Goal: Transaction & Acquisition: Book appointment/travel/reservation

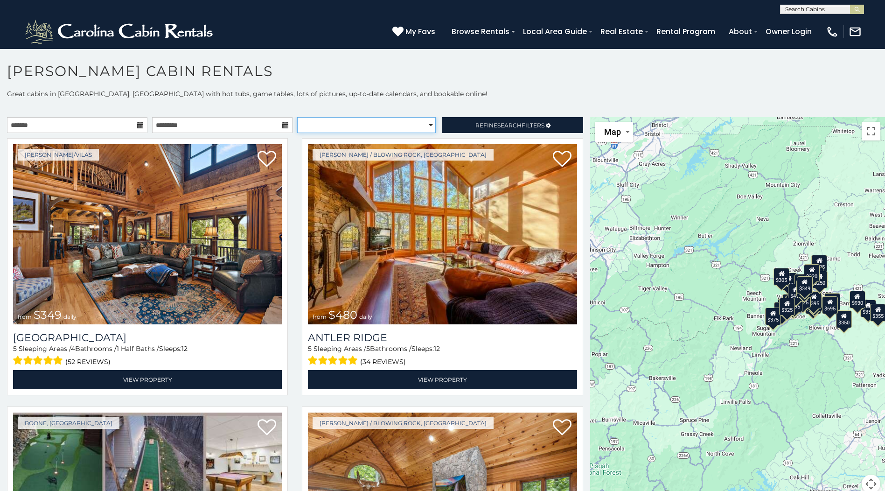
click at [425, 126] on select "**********" at bounding box center [366, 125] width 138 height 16
click at [464, 127] on link "Refine Search Filters" at bounding box center [512, 125] width 140 height 16
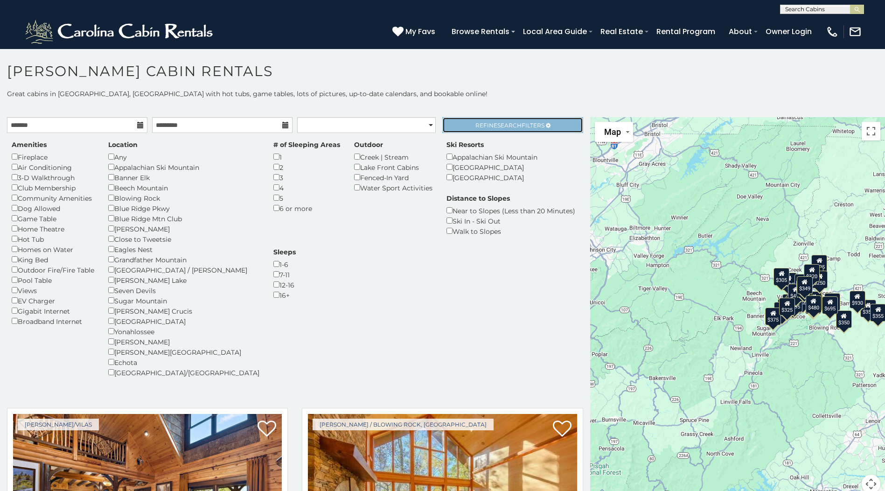
click at [464, 127] on link "Refine Search Filters" at bounding box center [512, 125] width 140 height 16
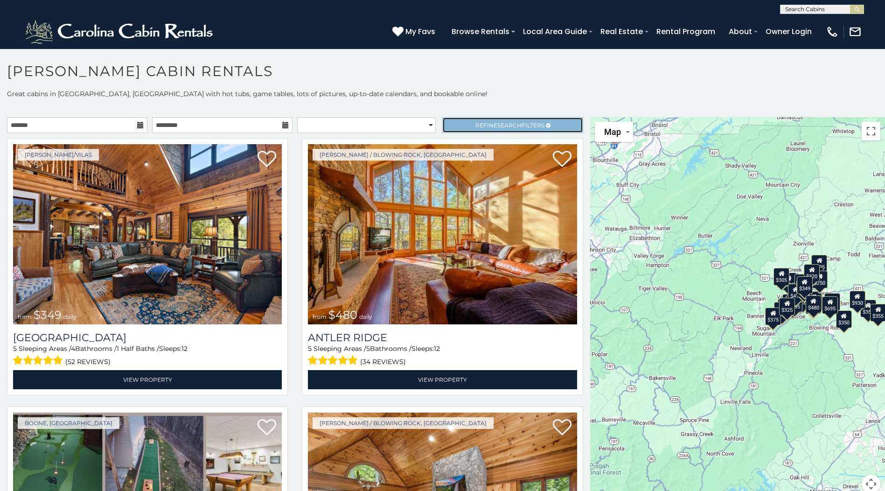
click at [464, 127] on link "Refine Search Filters" at bounding box center [512, 125] width 140 height 16
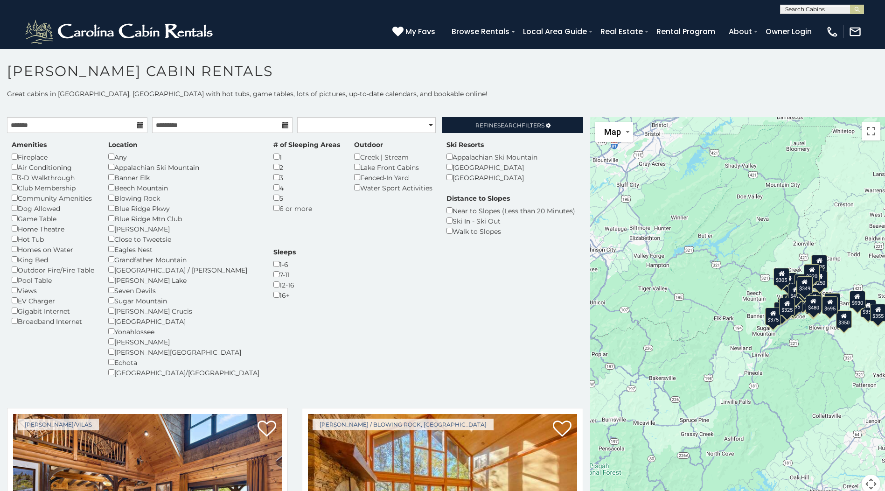
click at [54, 205] on div "Dog Allowed" at bounding box center [53, 208] width 83 height 10
click at [50, 212] on div "Dog Allowed" at bounding box center [53, 208] width 83 height 10
click at [26, 211] on div "Dog Allowed" at bounding box center [53, 208] width 83 height 10
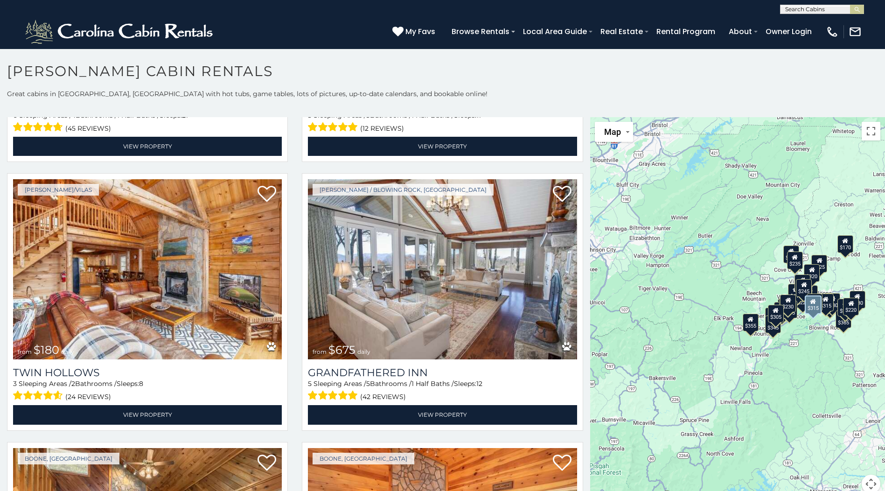
scroll to position [513, 0]
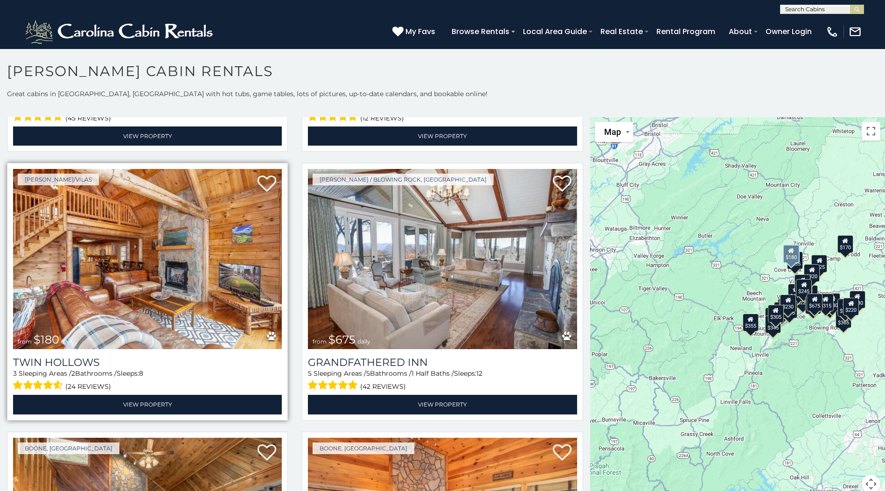
click at [132, 228] on img at bounding box center [147, 259] width 269 height 180
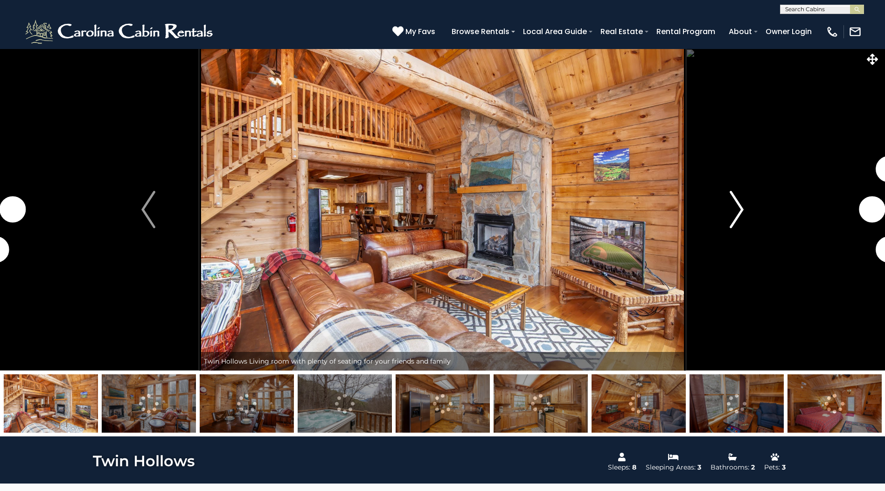
click at [743, 208] on img "Next" at bounding box center [736, 209] width 14 height 37
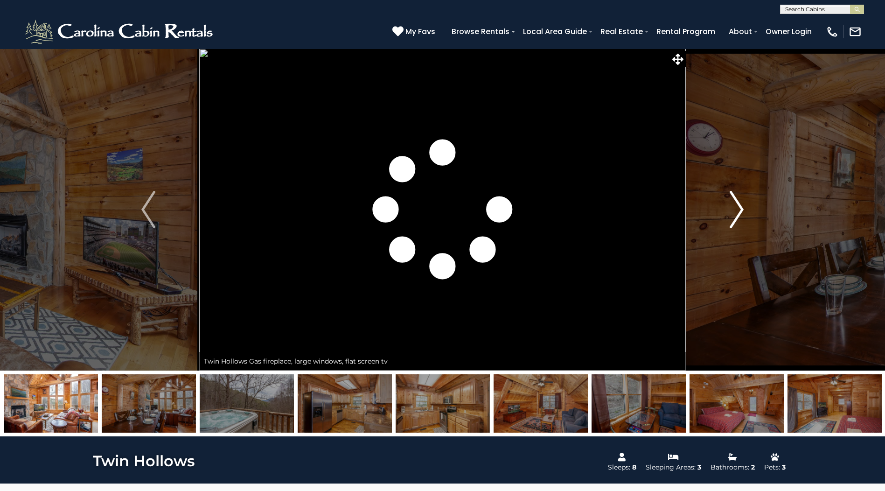
click at [736, 211] on img "Next" at bounding box center [736, 209] width 14 height 37
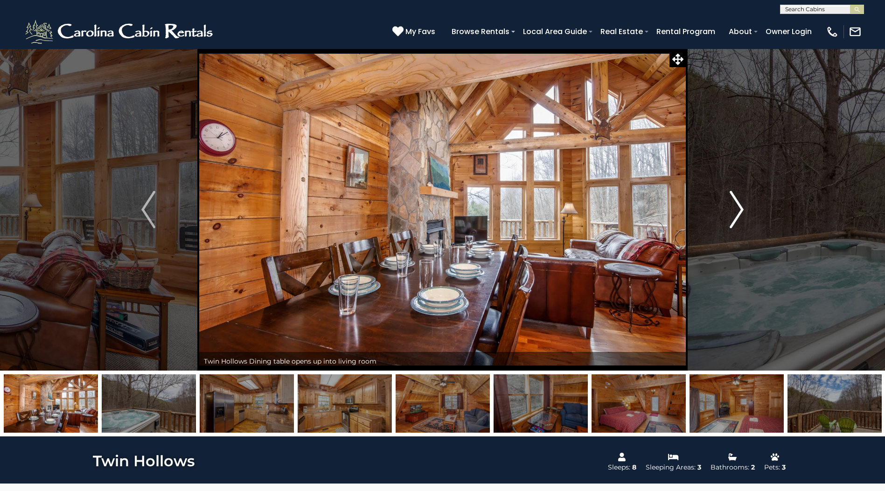
click at [736, 211] on img "Next" at bounding box center [736, 209] width 14 height 37
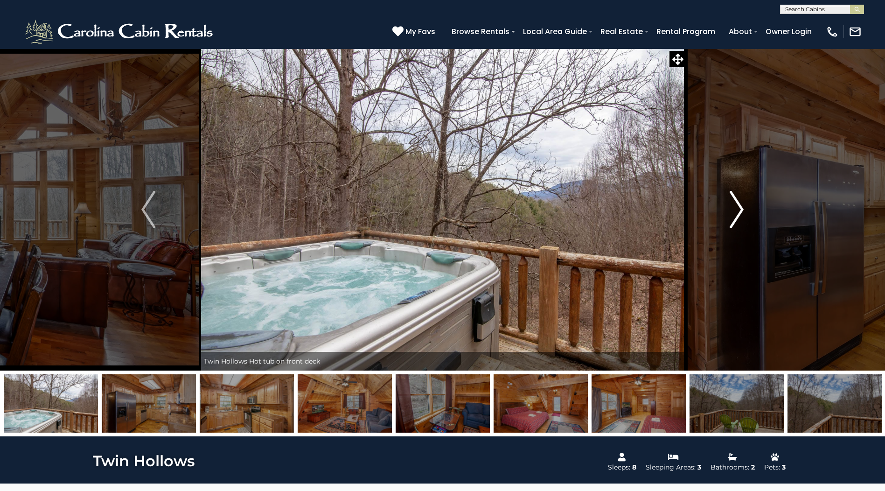
click at [736, 211] on img "Next" at bounding box center [736, 209] width 14 height 37
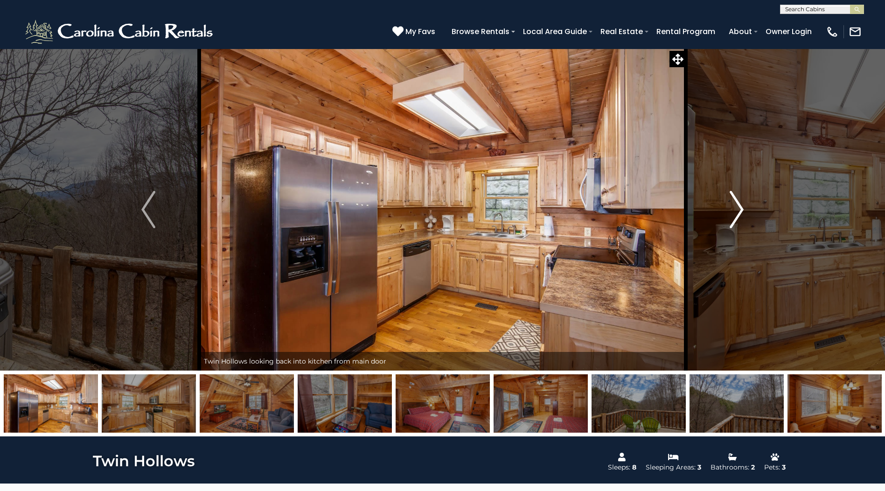
click at [736, 211] on img "Next" at bounding box center [736, 209] width 14 height 37
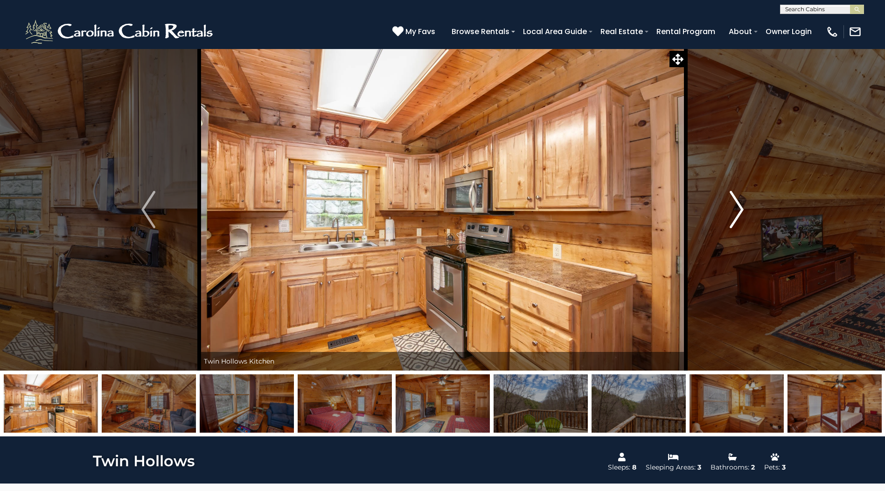
click at [736, 211] on img "Next" at bounding box center [736, 209] width 14 height 37
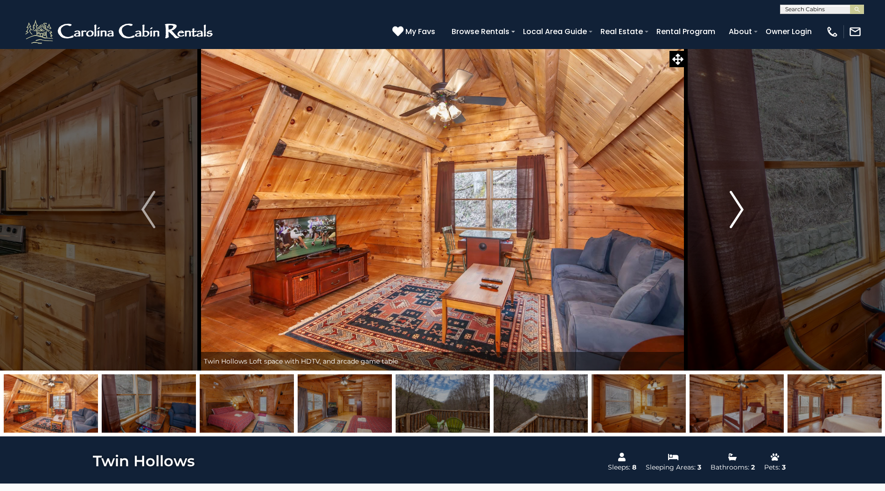
click at [736, 211] on img "Next" at bounding box center [736, 209] width 14 height 37
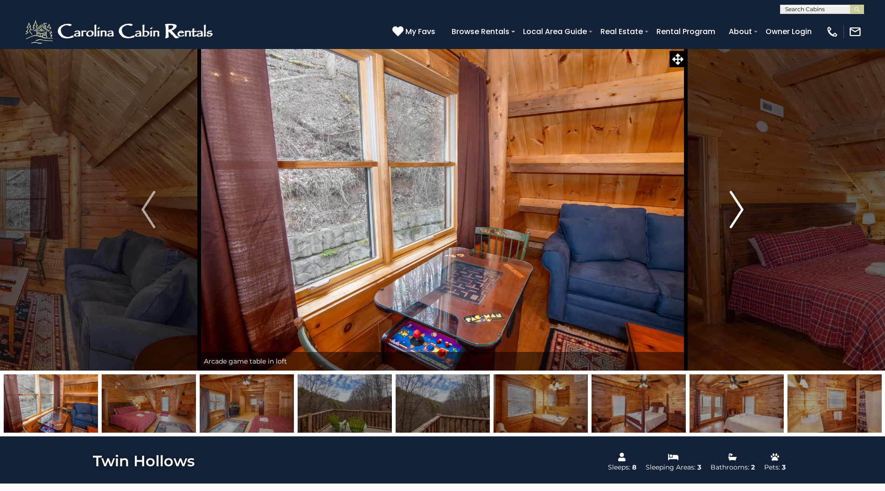
click at [736, 211] on img "Next" at bounding box center [736, 209] width 14 height 37
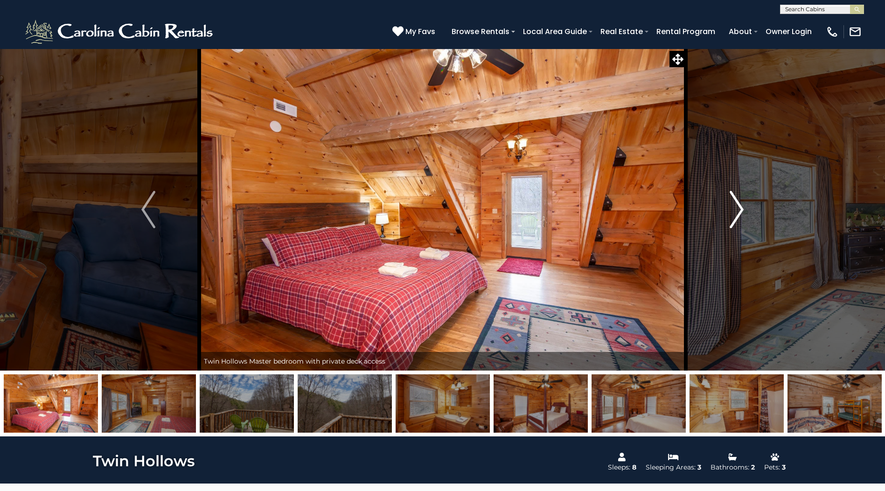
click at [736, 211] on img "Next" at bounding box center [736, 209] width 14 height 37
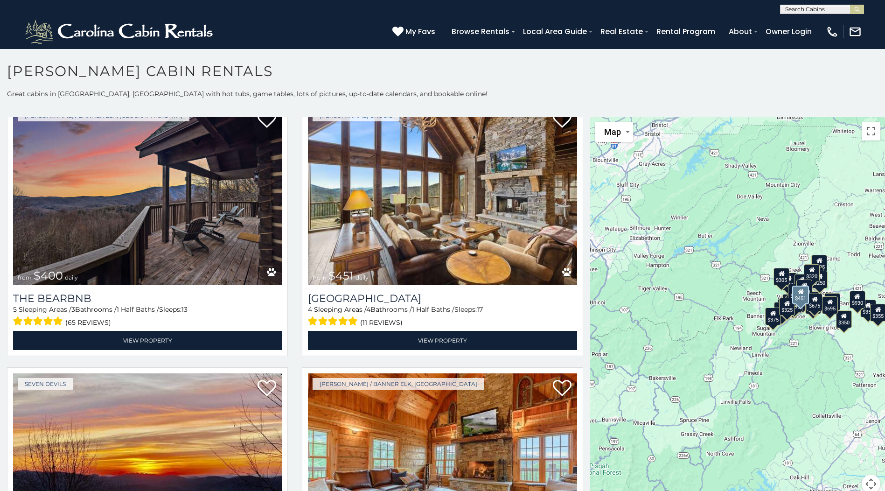
scroll to position [1119, 0]
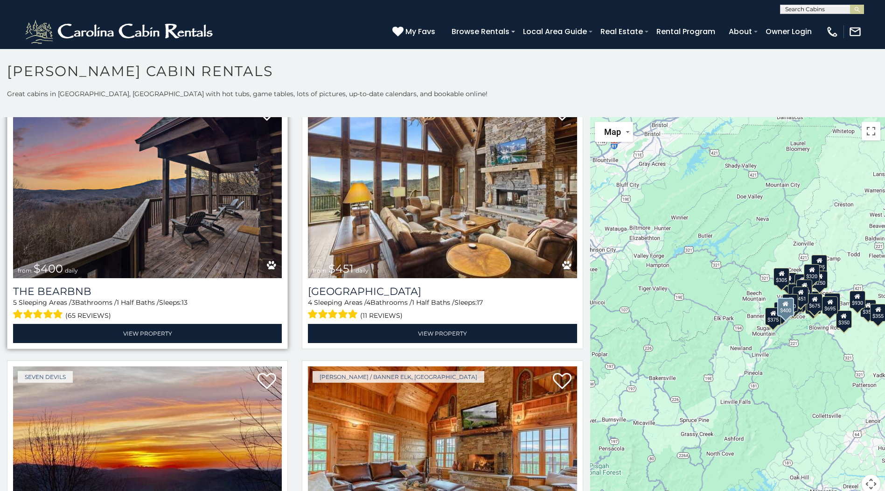
click at [89, 195] on img at bounding box center [147, 188] width 269 height 180
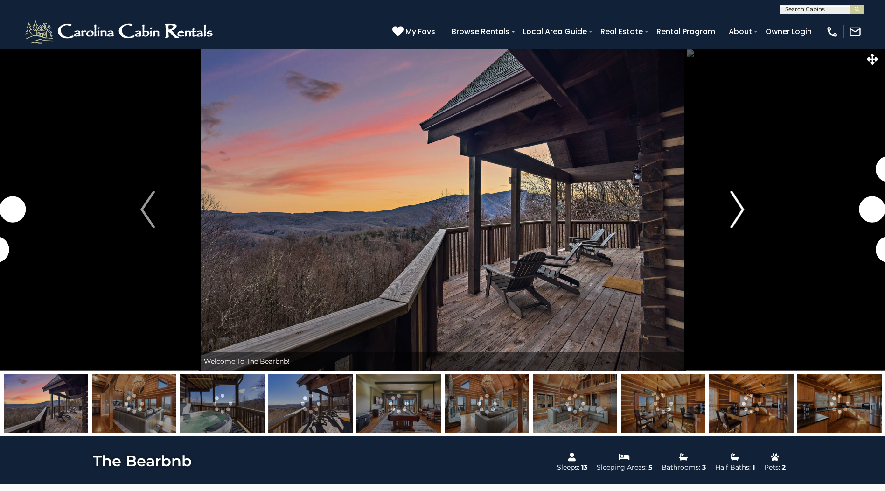
click at [735, 217] on img "Next" at bounding box center [737, 209] width 14 height 37
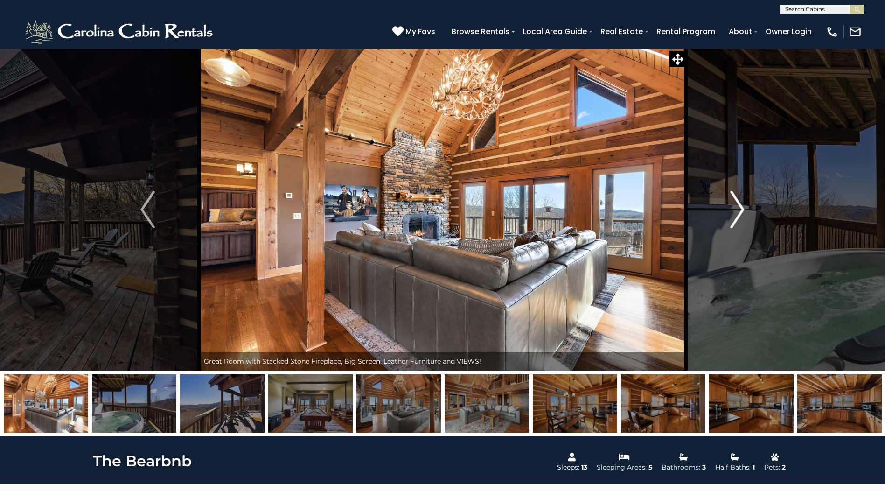
click at [735, 217] on img "Next" at bounding box center [737, 209] width 14 height 37
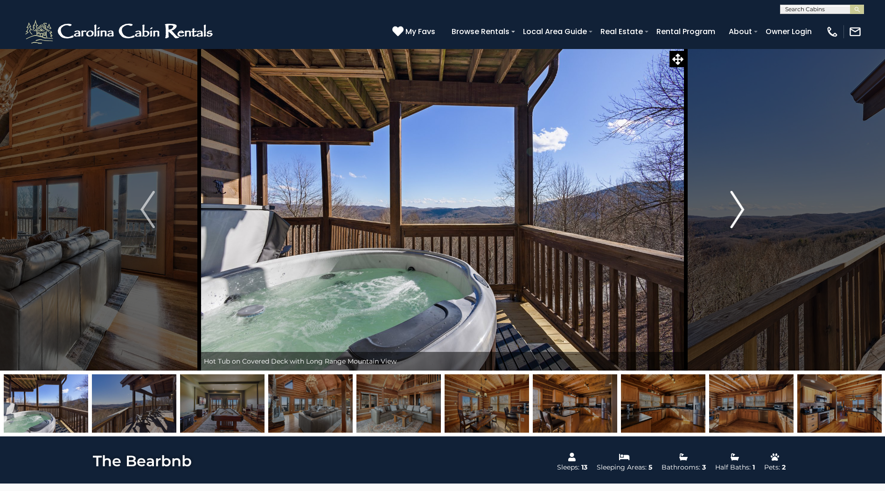
click at [735, 217] on img "Next" at bounding box center [737, 209] width 14 height 37
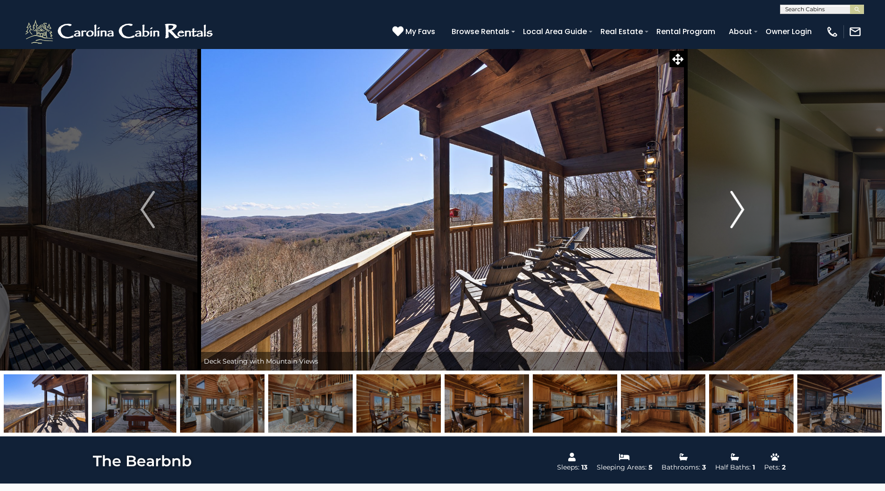
click at [735, 217] on img "Next" at bounding box center [737, 209] width 14 height 37
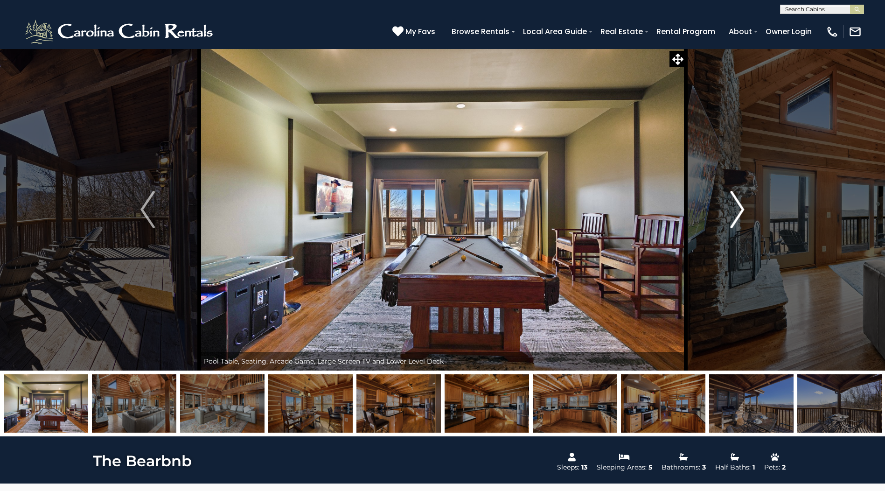
click at [735, 217] on img "Next" at bounding box center [737, 209] width 14 height 37
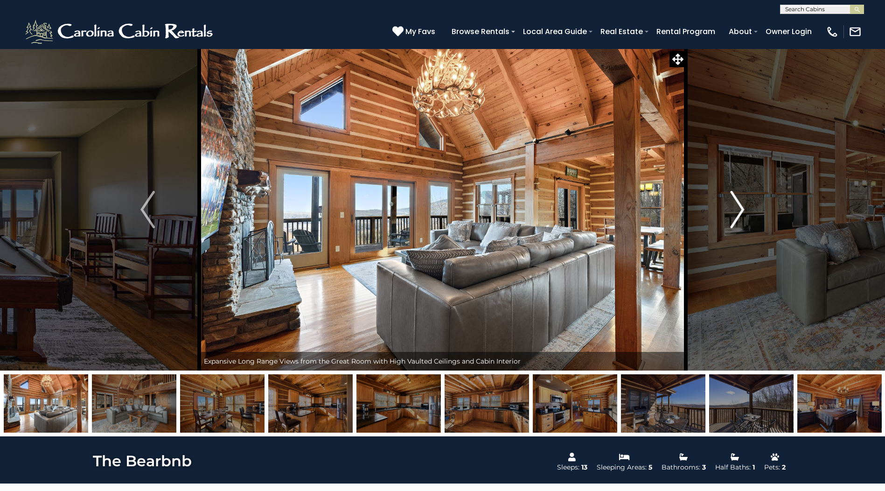
click at [735, 217] on img "Next" at bounding box center [737, 209] width 14 height 37
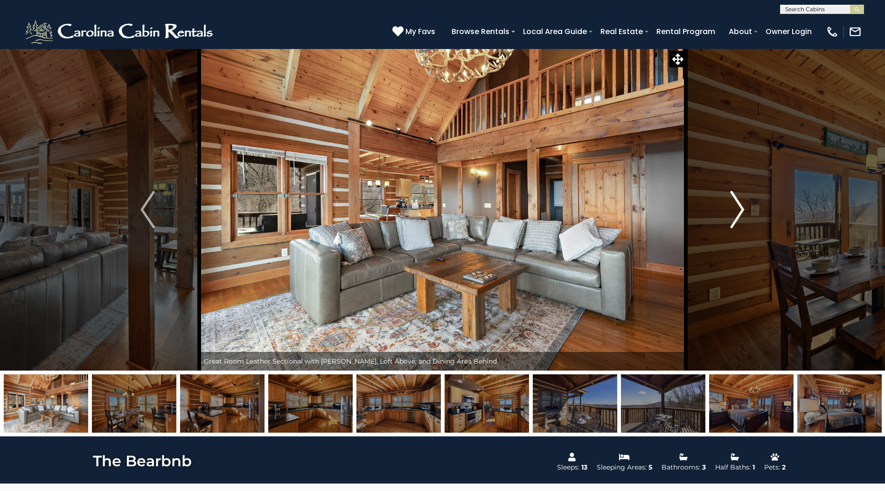
click at [735, 217] on img "Next" at bounding box center [737, 209] width 14 height 37
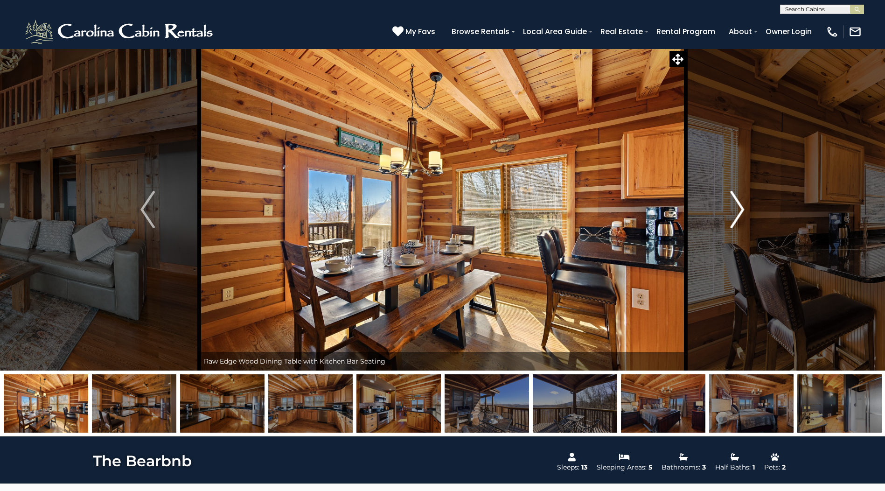
click at [735, 217] on img "Next" at bounding box center [737, 209] width 14 height 37
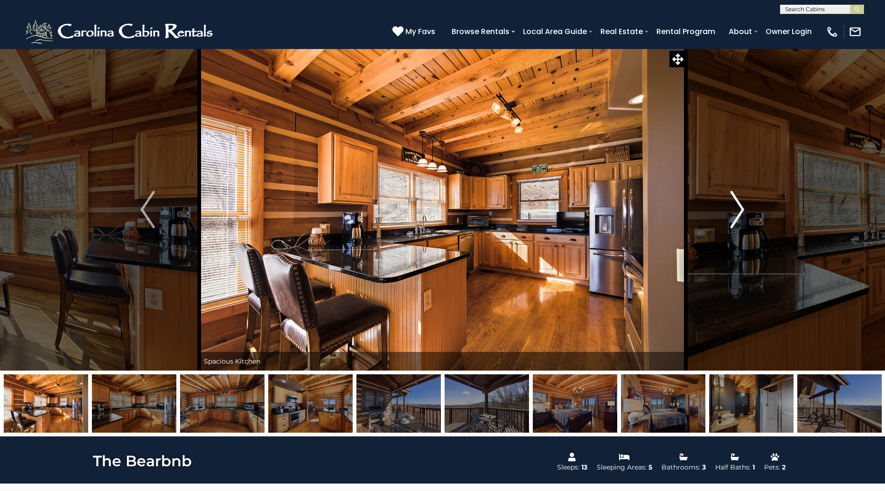
click at [735, 217] on img "Next" at bounding box center [737, 209] width 14 height 37
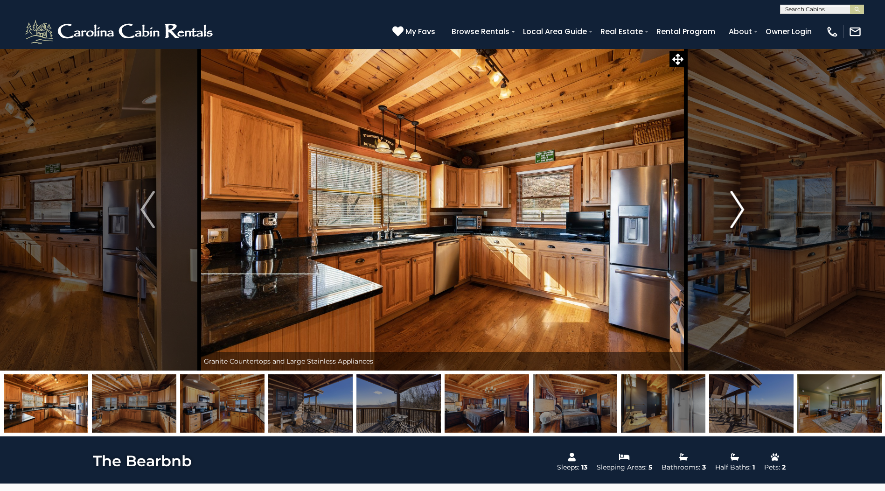
click at [735, 217] on img "Next" at bounding box center [737, 209] width 14 height 37
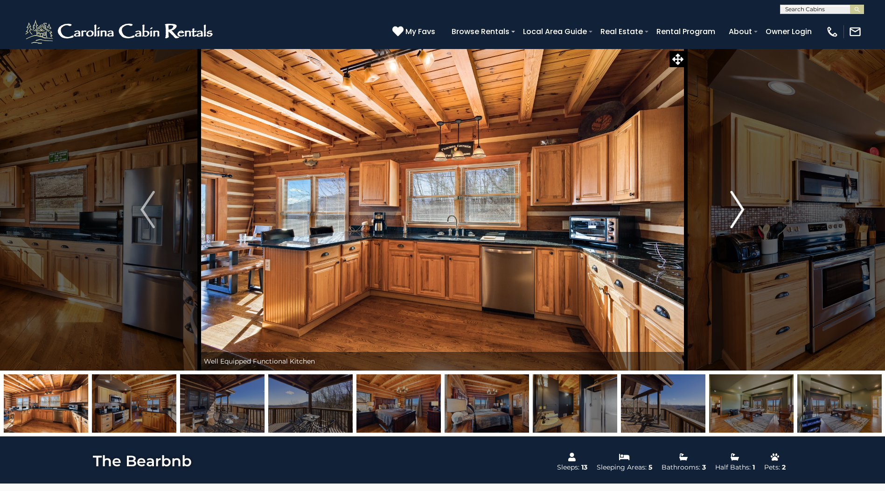
click at [735, 217] on img "Next" at bounding box center [737, 209] width 14 height 37
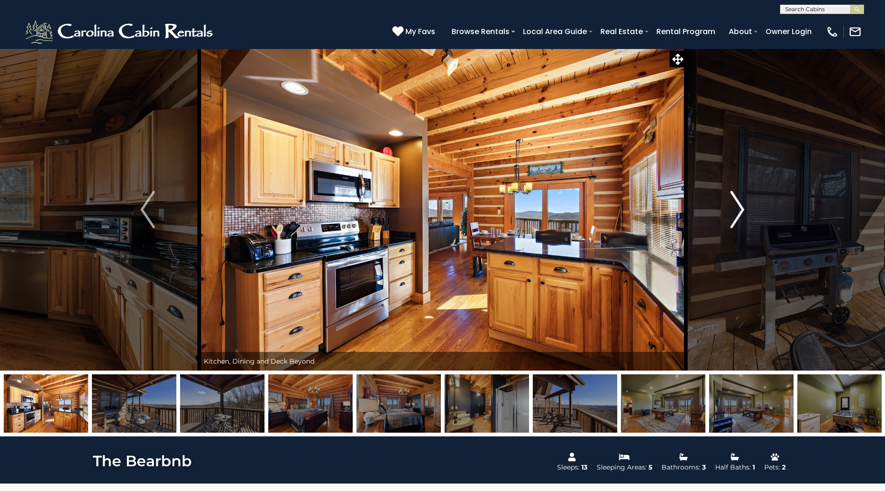
click at [735, 217] on img "Next" at bounding box center [737, 209] width 14 height 37
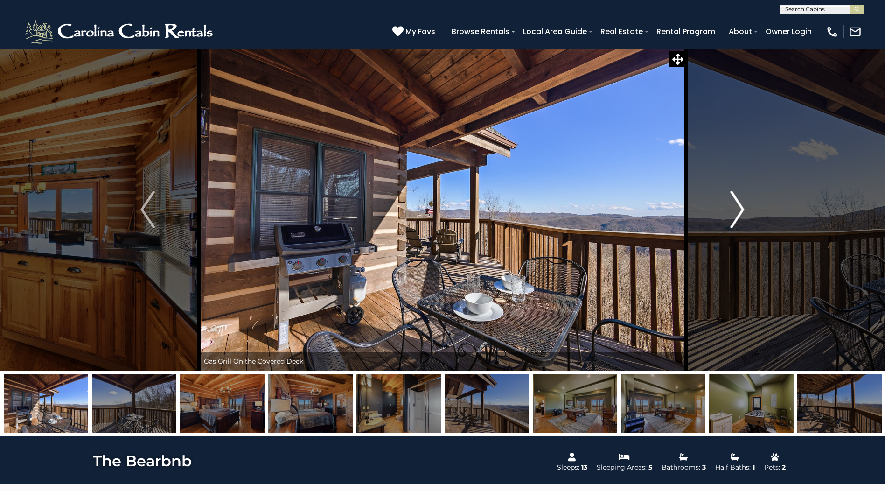
click at [735, 217] on img "Next" at bounding box center [737, 209] width 14 height 37
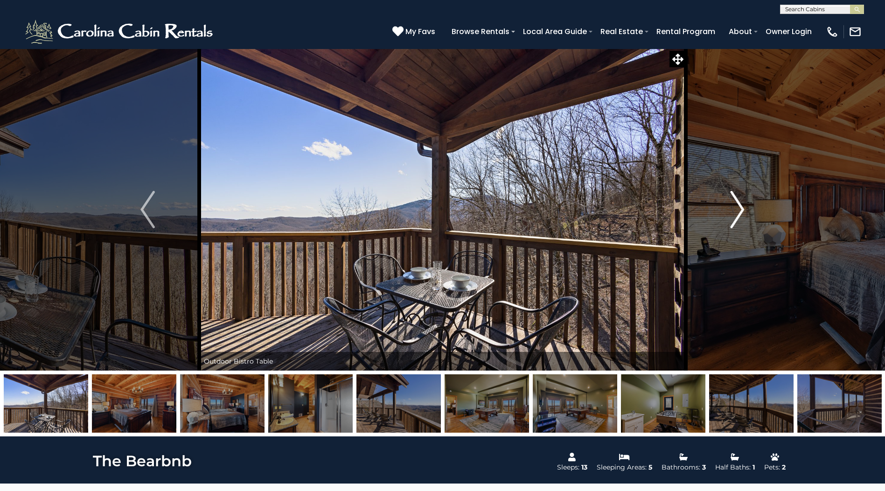
click at [735, 217] on img "Next" at bounding box center [737, 209] width 14 height 37
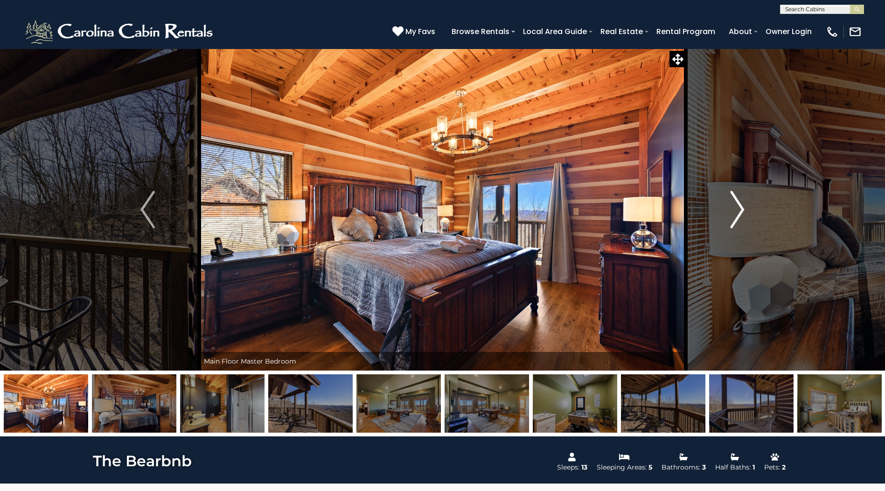
click at [735, 217] on img "Next" at bounding box center [737, 209] width 14 height 37
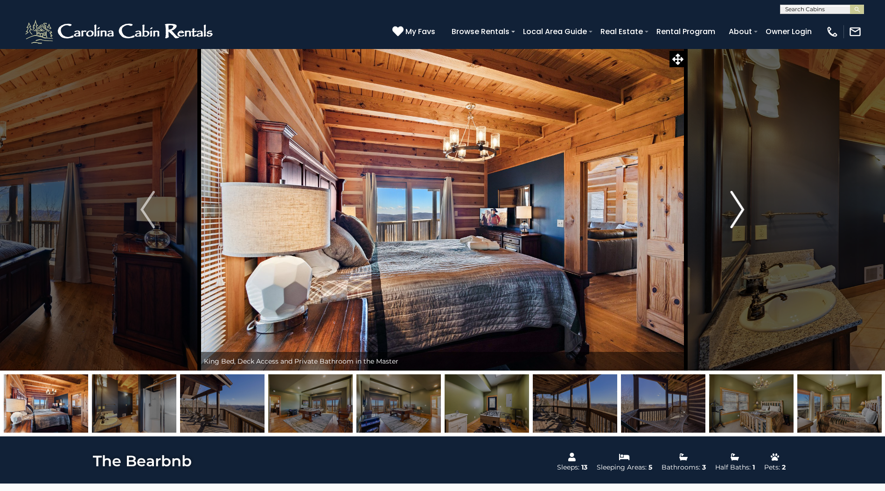
click at [735, 217] on img "Next" at bounding box center [737, 209] width 14 height 37
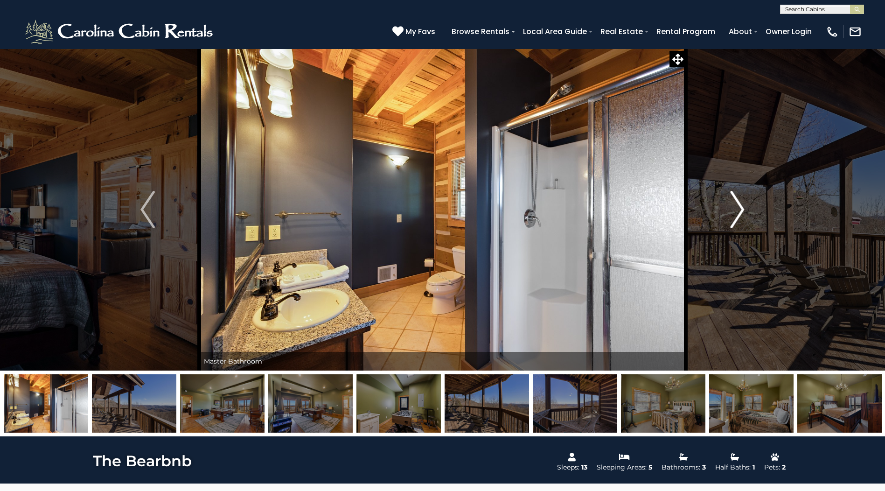
click at [735, 217] on img "Next" at bounding box center [737, 209] width 14 height 37
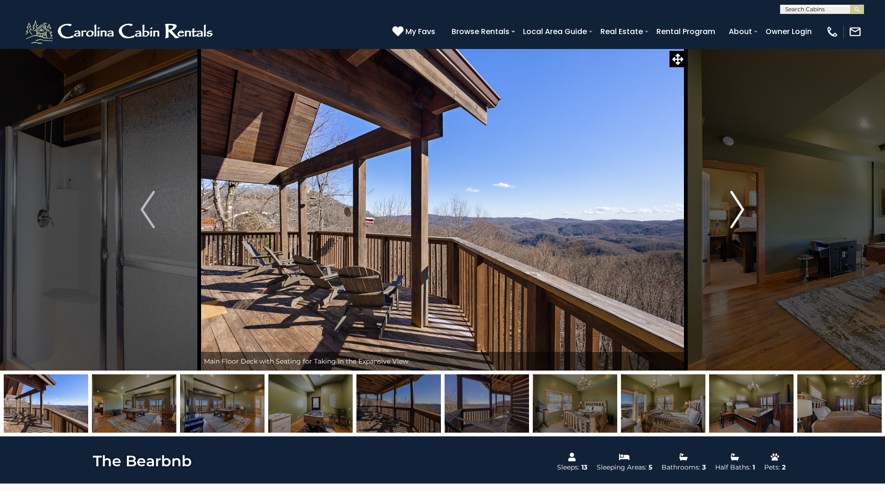
click at [735, 217] on img "Next" at bounding box center [737, 209] width 14 height 37
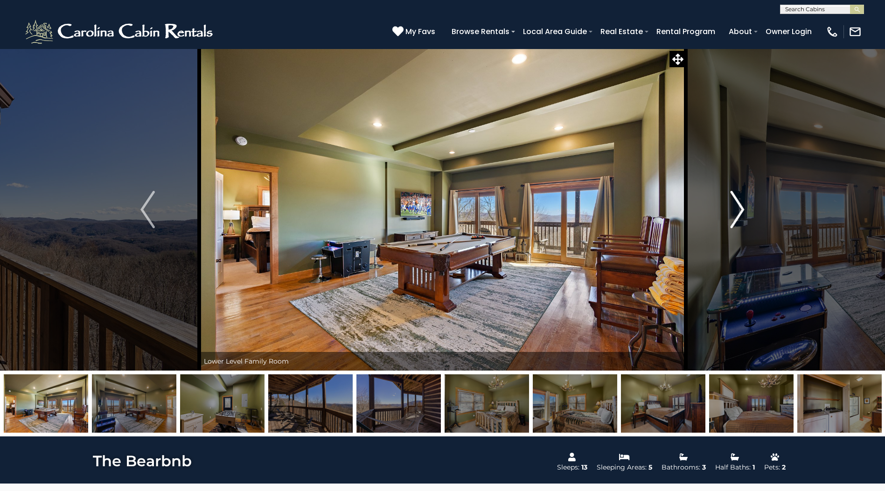
click at [735, 217] on img "Next" at bounding box center [737, 209] width 14 height 37
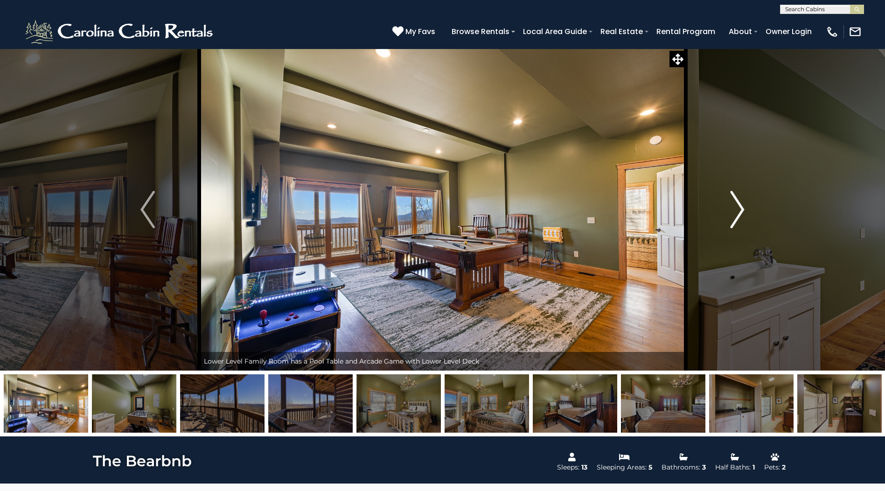
click at [735, 217] on img "Next" at bounding box center [737, 209] width 14 height 37
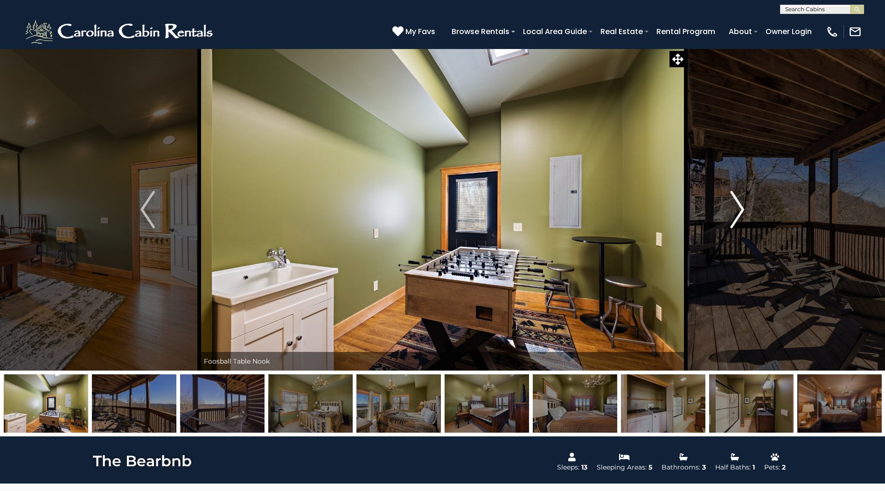
click at [730, 213] on img "Next" at bounding box center [737, 209] width 14 height 37
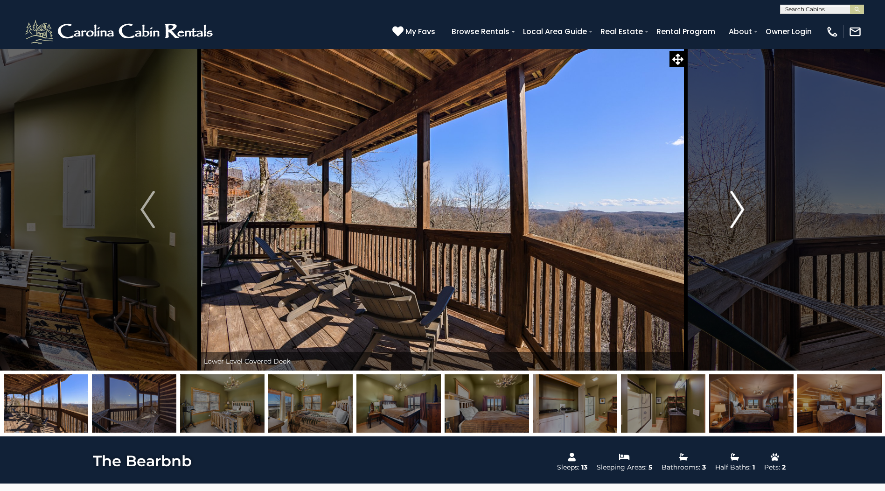
click at [730, 213] on img "Next" at bounding box center [737, 209] width 14 height 37
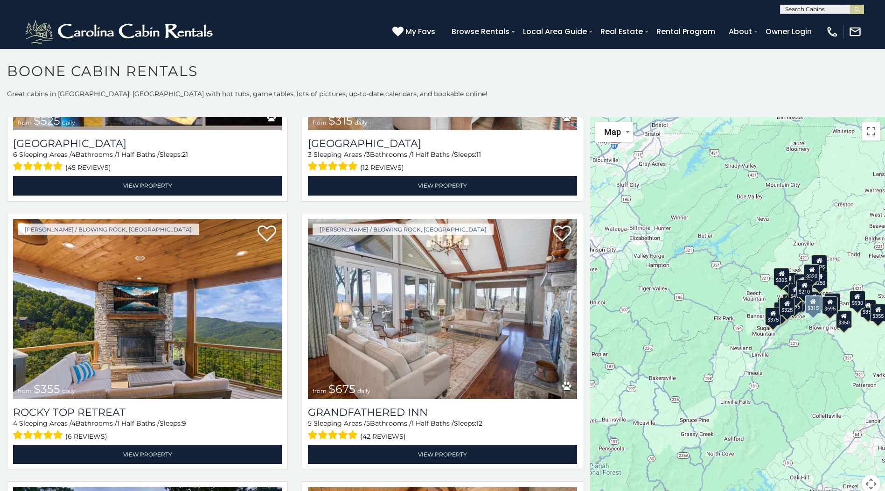
scroll to position [466, 0]
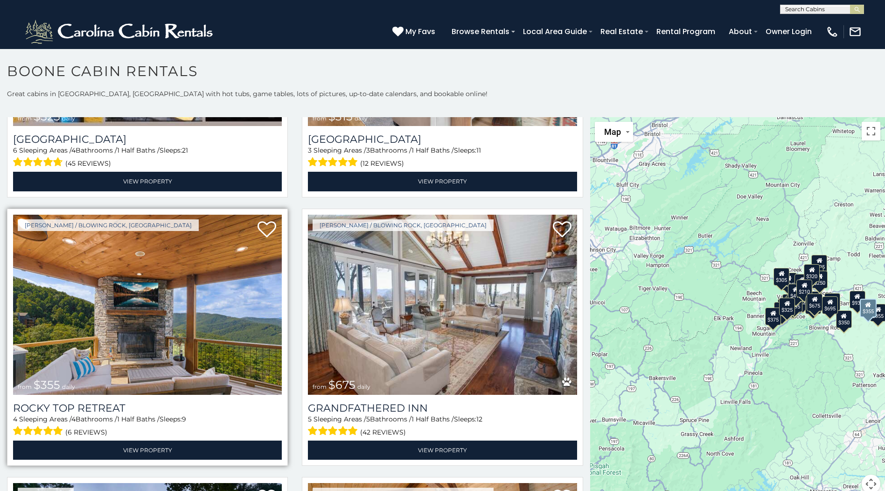
click at [148, 285] on img at bounding box center [147, 304] width 269 height 180
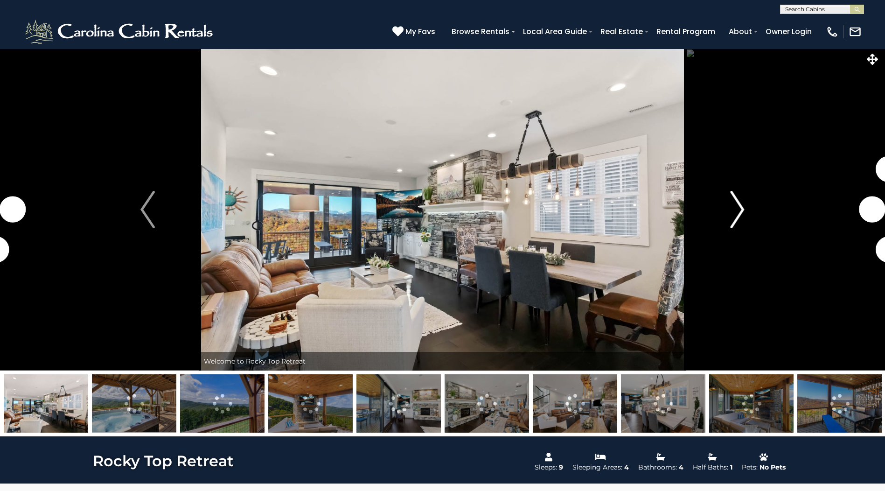
click at [733, 211] on img "Next" at bounding box center [737, 209] width 14 height 37
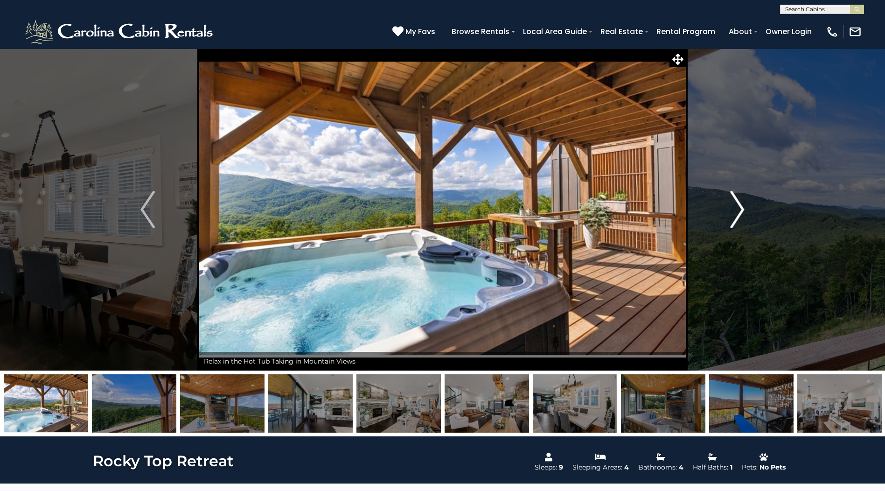
click at [733, 211] on img "Next" at bounding box center [737, 209] width 14 height 37
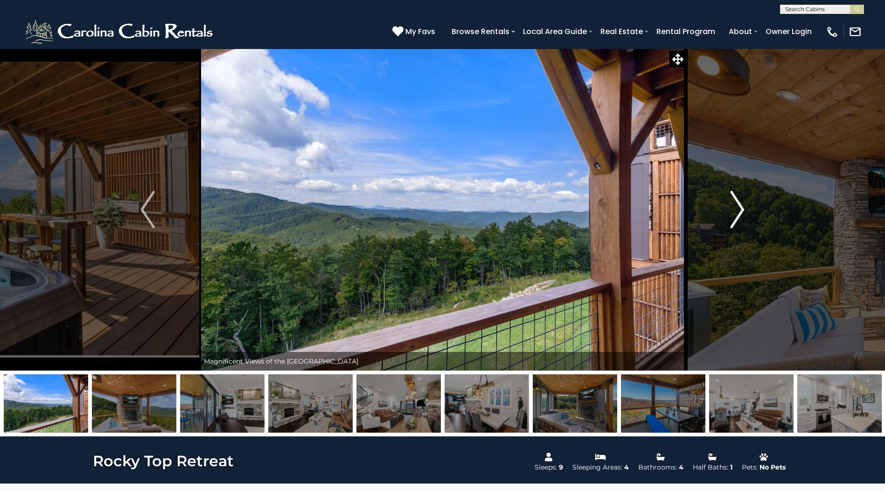
click at [733, 211] on img "Next" at bounding box center [737, 209] width 14 height 37
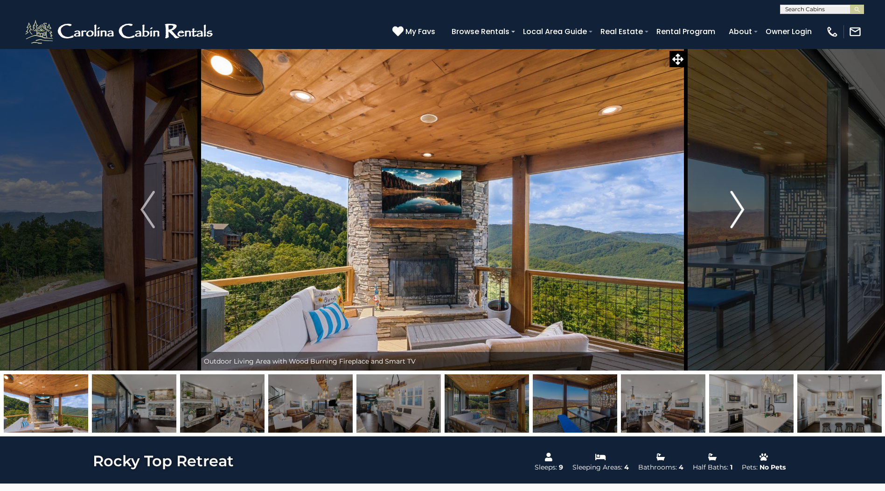
click at [733, 211] on img "Next" at bounding box center [737, 209] width 14 height 37
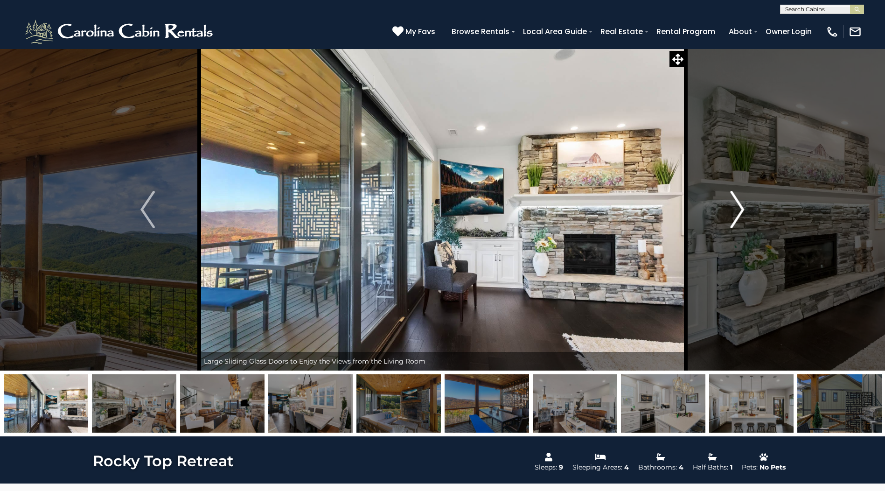
click at [733, 211] on img "Next" at bounding box center [737, 209] width 14 height 37
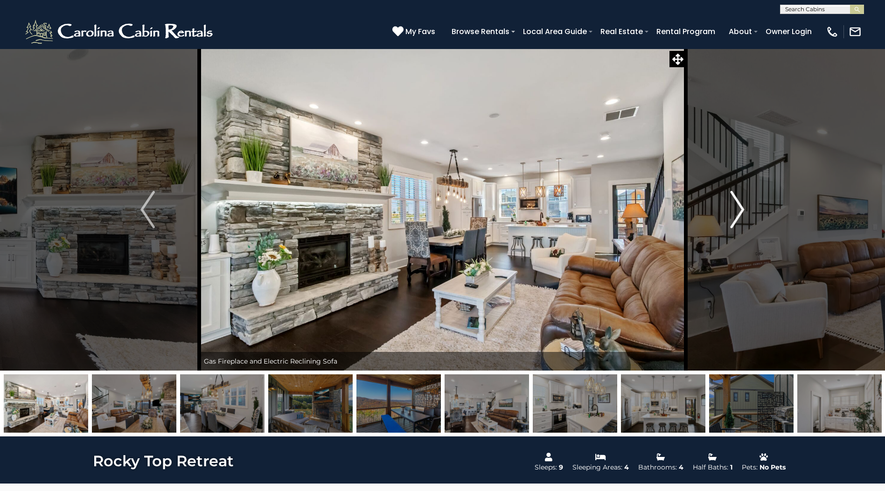
click at [733, 211] on img "Next" at bounding box center [737, 209] width 14 height 37
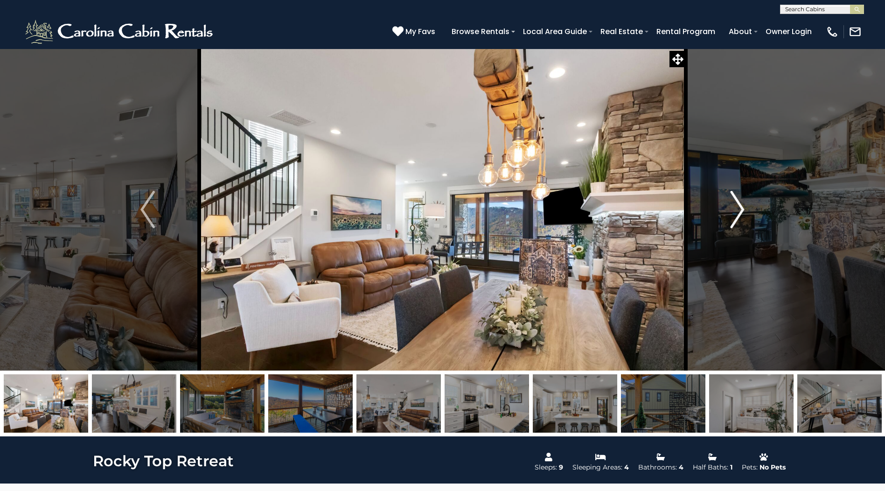
click at [733, 211] on img "Next" at bounding box center [737, 209] width 14 height 37
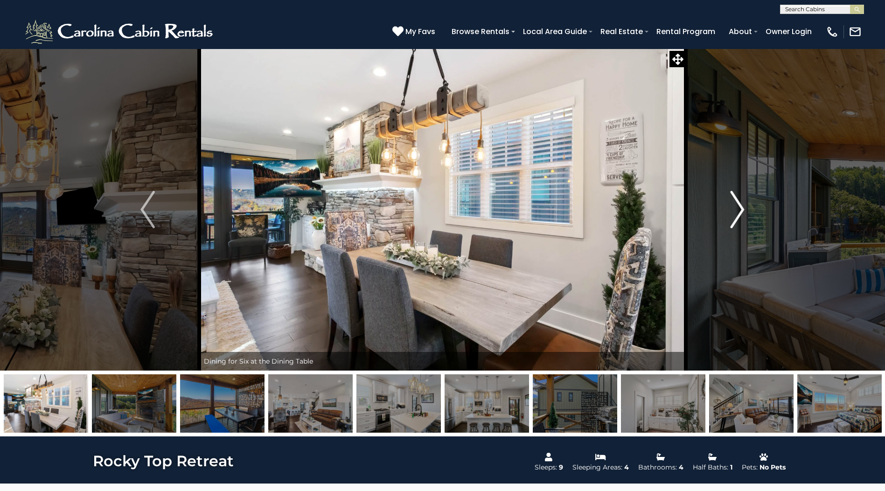
click at [733, 210] on img "Next" at bounding box center [737, 209] width 14 height 37
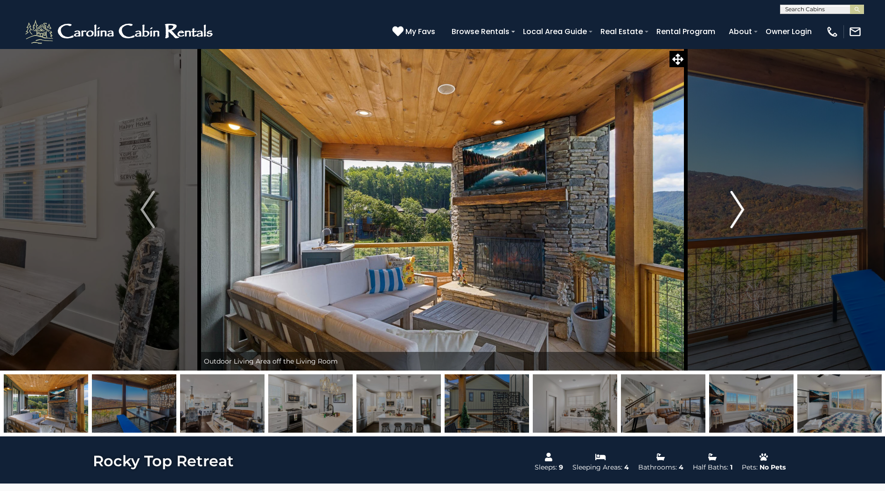
click at [733, 210] on img "Next" at bounding box center [737, 209] width 14 height 37
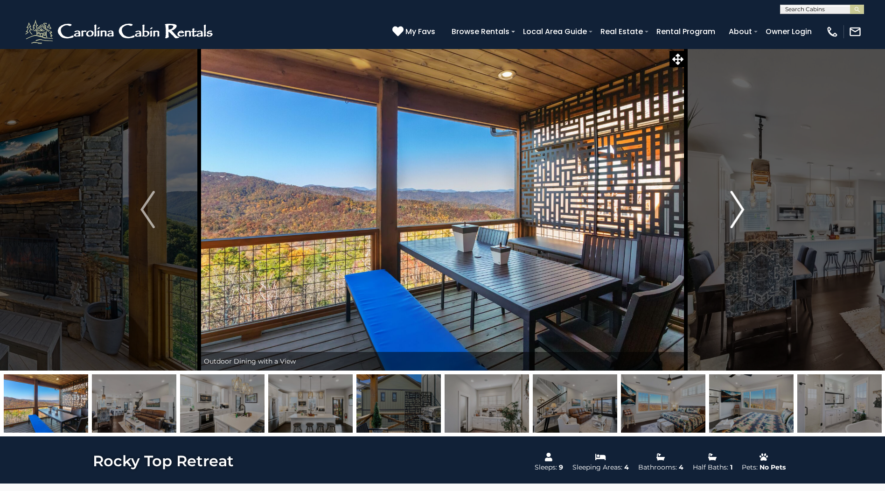
click at [733, 210] on img "Next" at bounding box center [737, 209] width 14 height 37
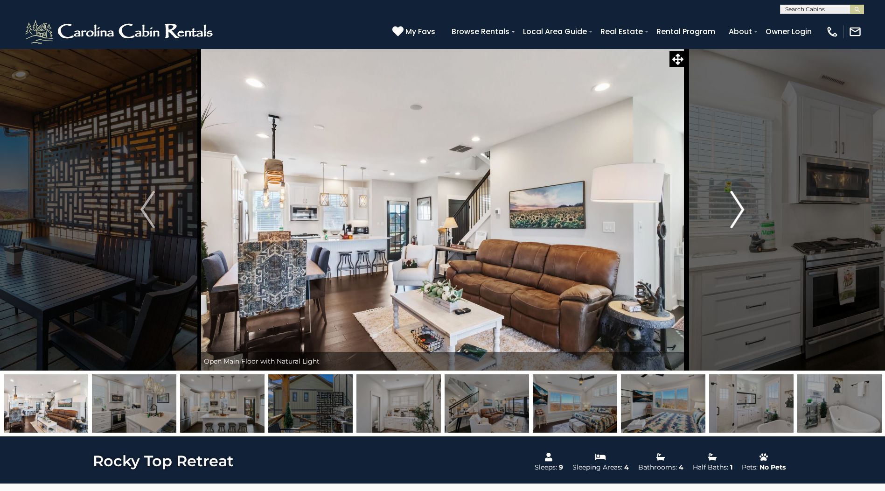
click at [733, 210] on img "Next" at bounding box center [737, 209] width 14 height 37
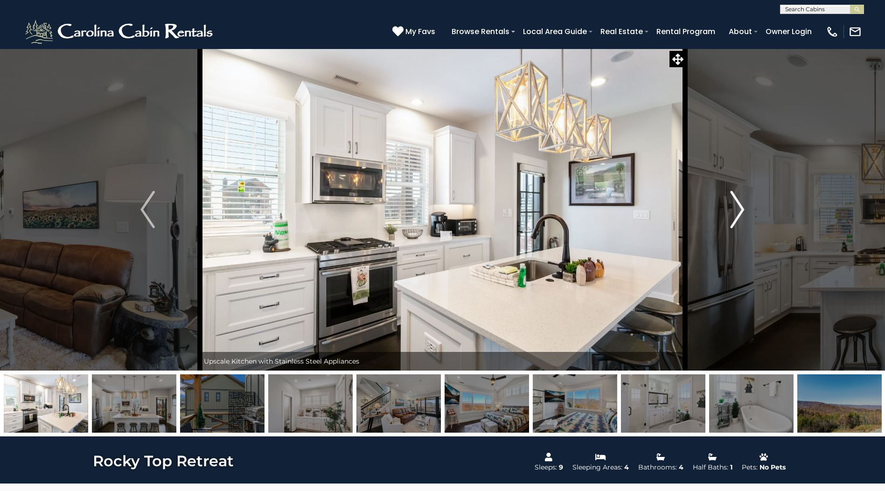
click at [733, 210] on img "Next" at bounding box center [737, 209] width 14 height 37
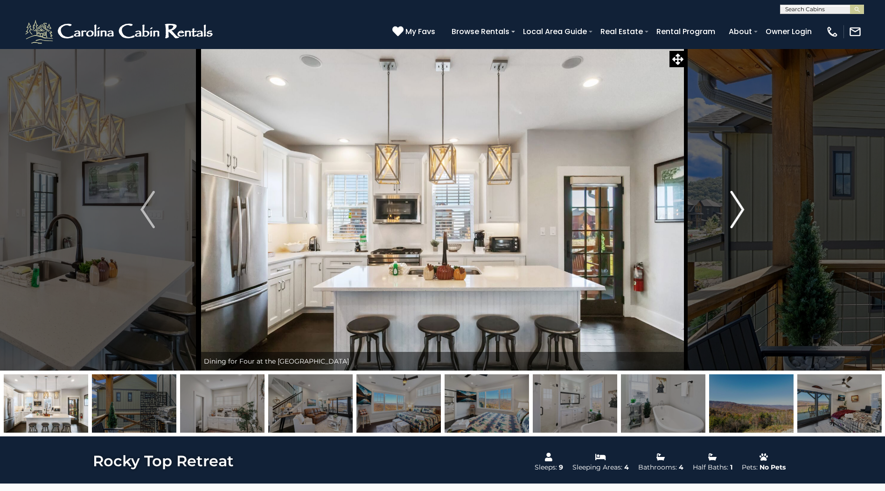
click at [733, 210] on img "Next" at bounding box center [737, 209] width 14 height 37
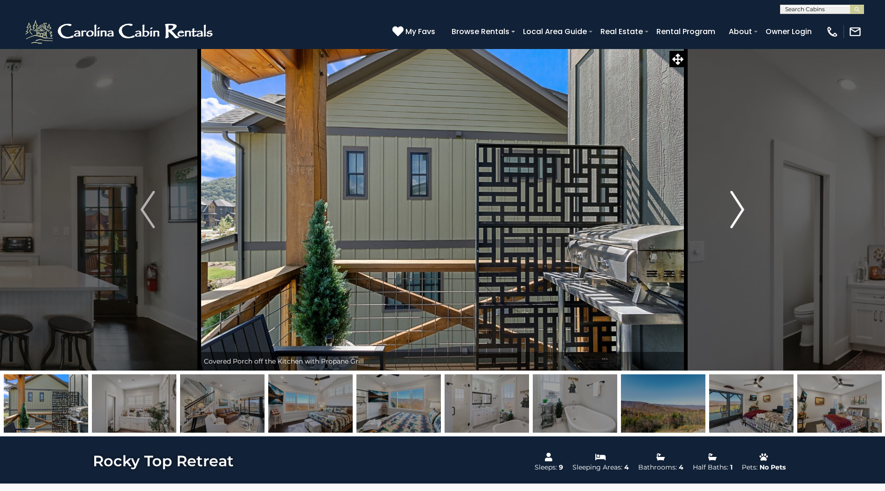
click at [733, 210] on img "Next" at bounding box center [737, 209] width 14 height 37
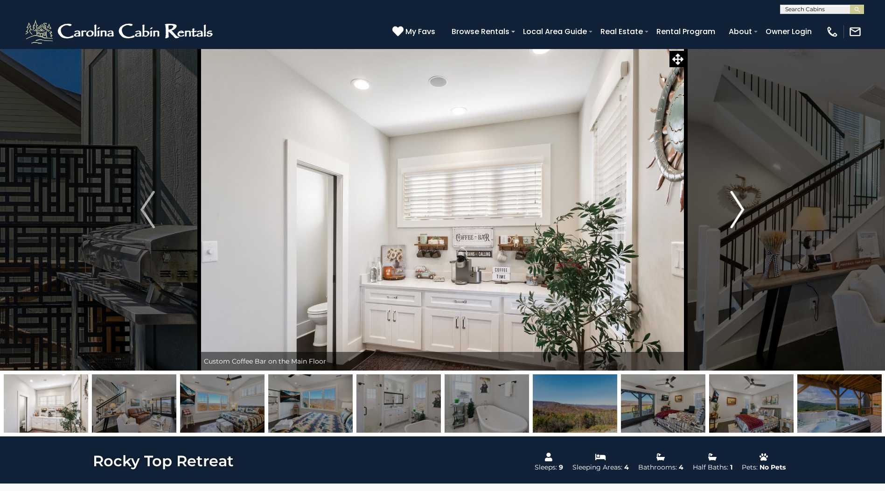
click at [733, 210] on img "Next" at bounding box center [737, 209] width 14 height 37
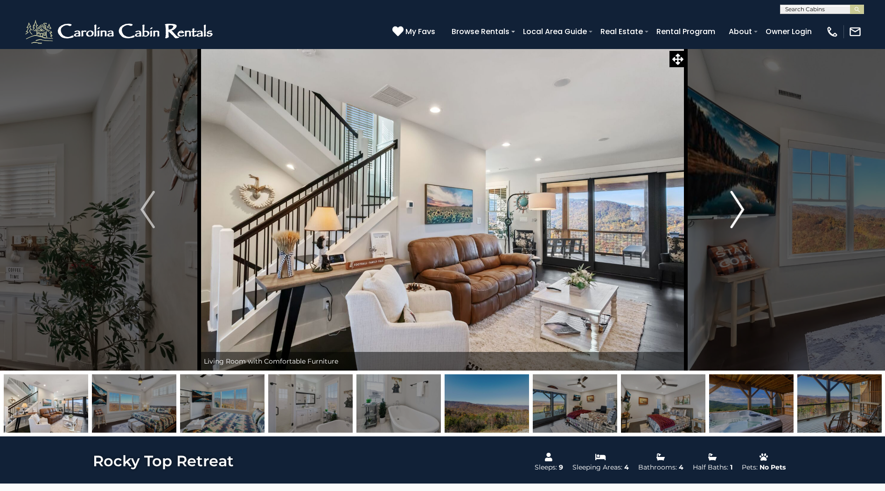
click at [733, 210] on img "Next" at bounding box center [737, 209] width 14 height 37
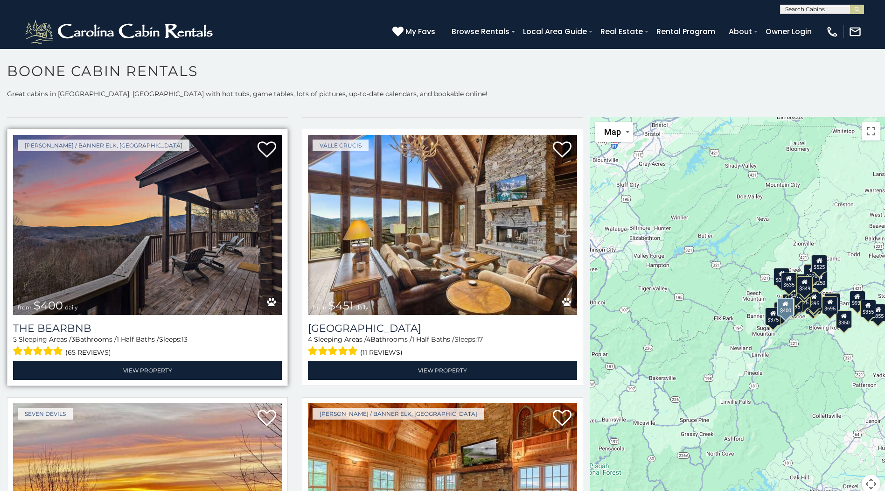
scroll to position [1259, 0]
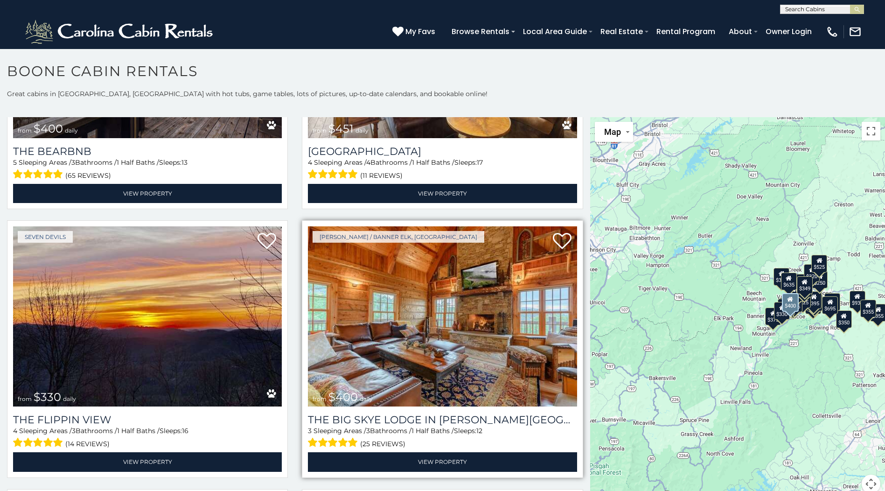
click at [436, 325] on img at bounding box center [442, 316] width 269 height 180
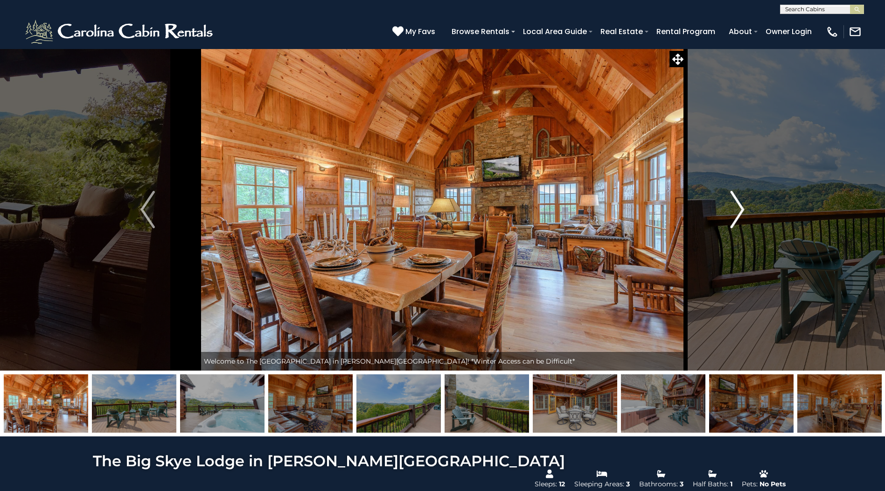
click at [731, 223] on img "Next" at bounding box center [737, 209] width 14 height 37
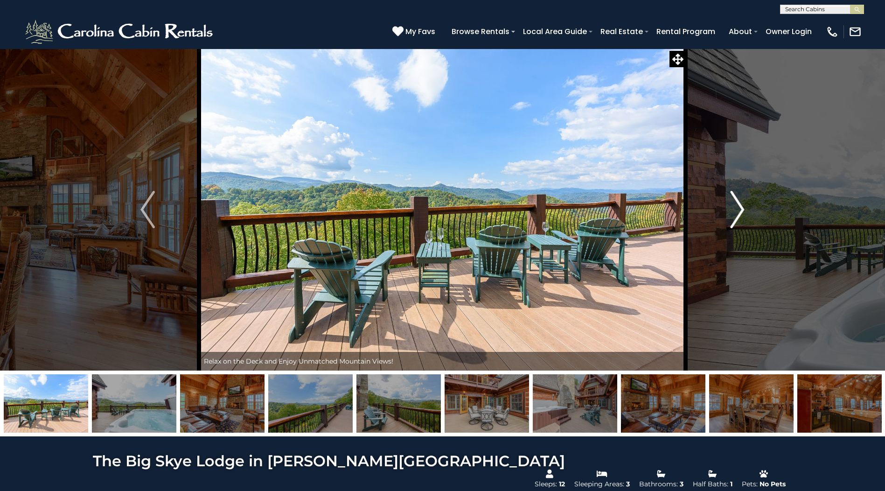
click at [731, 223] on img "Next" at bounding box center [737, 209] width 14 height 37
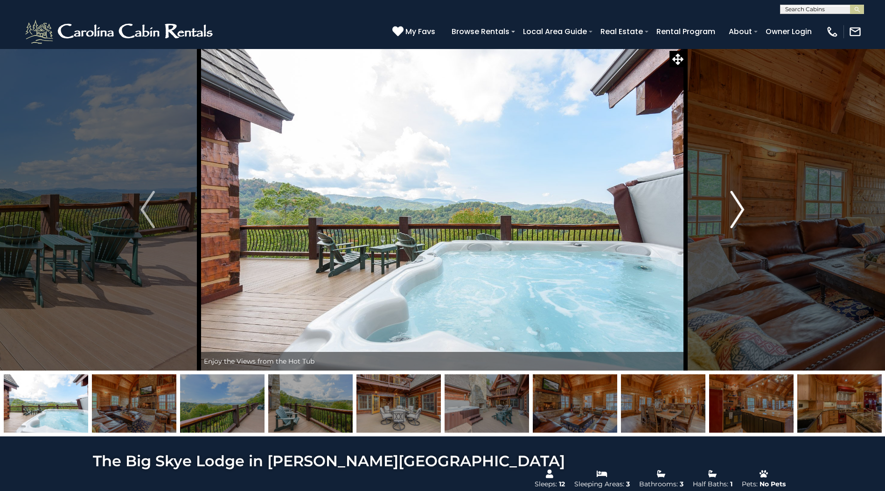
click at [731, 223] on img "Next" at bounding box center [737, 209] width 14 height 37
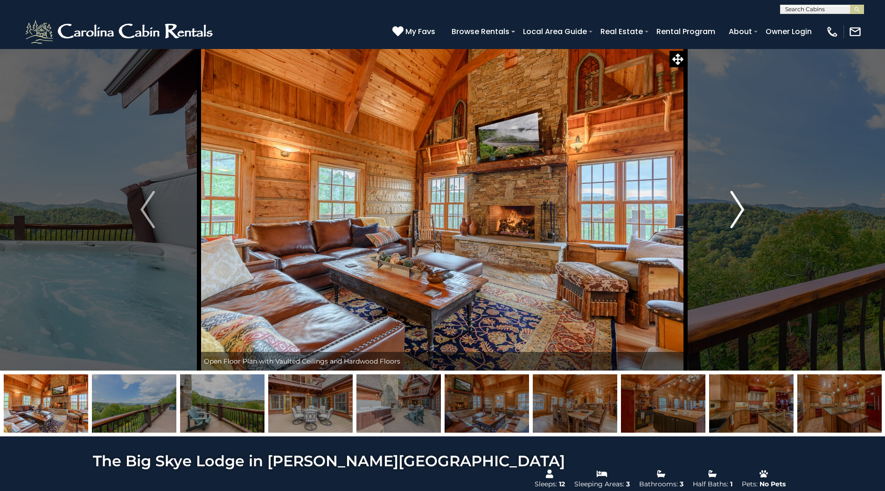
click at [731, 223] on img "Next" at bounding box center [737, 209] width 14 height 37
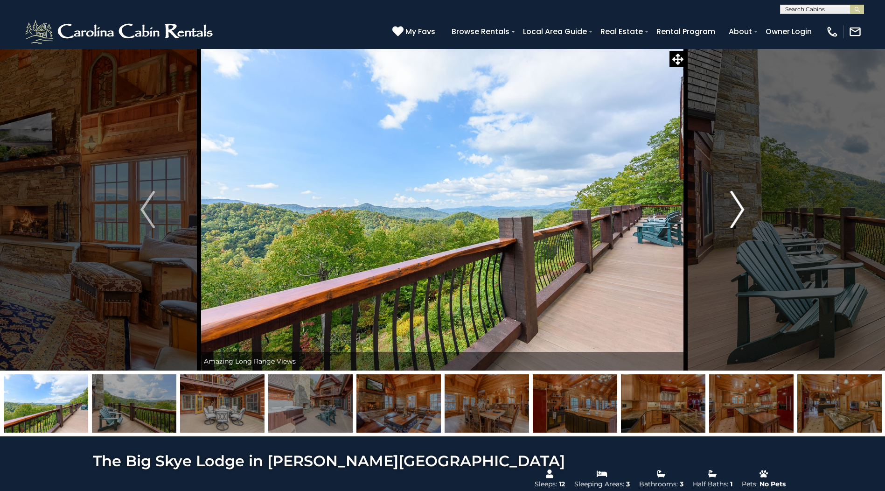
click at [731, 223] on img "Next" at bounding box center [737, 209] width 14 height 37
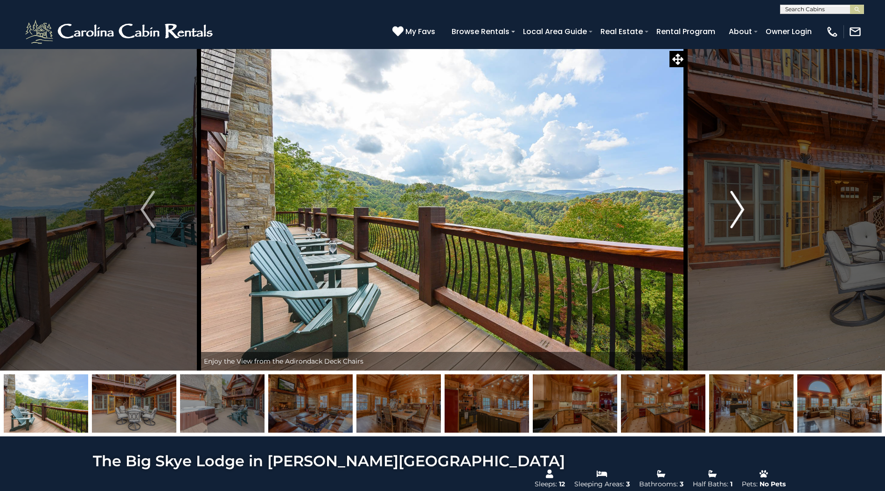
click at [731, 223] on img "Next" at bounding box center [737, 209] width 14 height 37
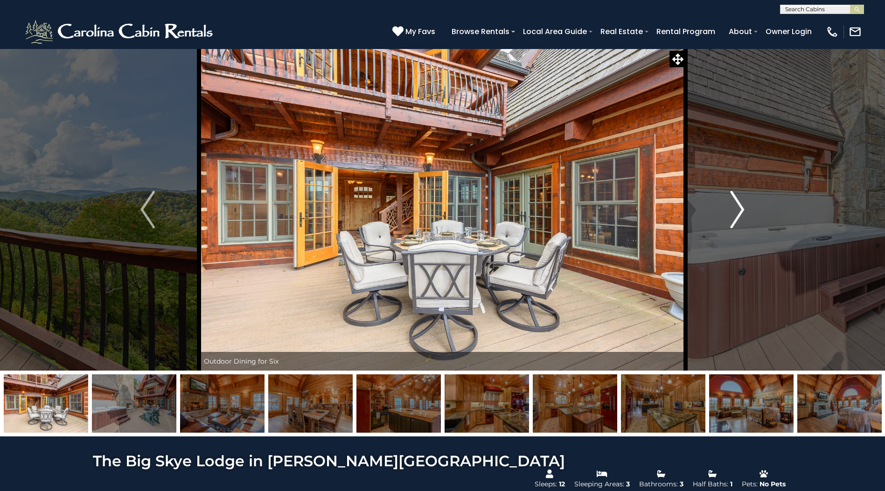
click at [731, 223] on img "Next" at bounding box center [737, 209] width 14 height 37
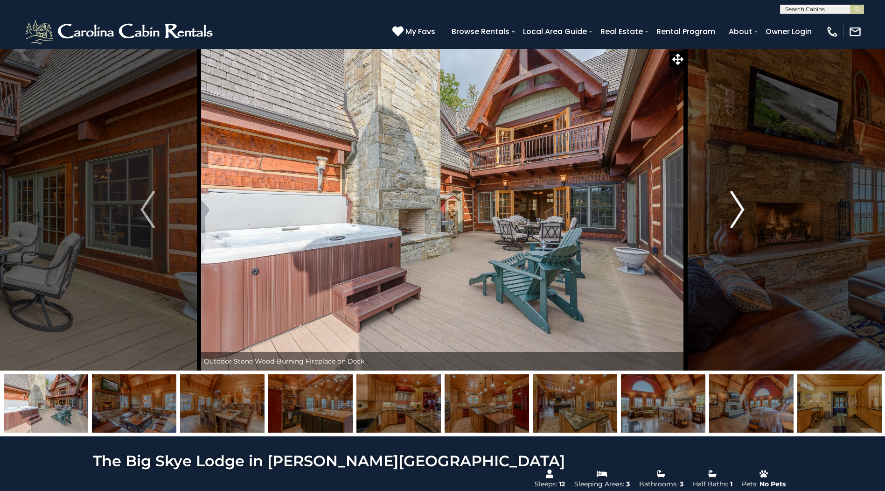
click at [731, 223] on img "Next" at bounding box center [737, 209] width 14 height 37
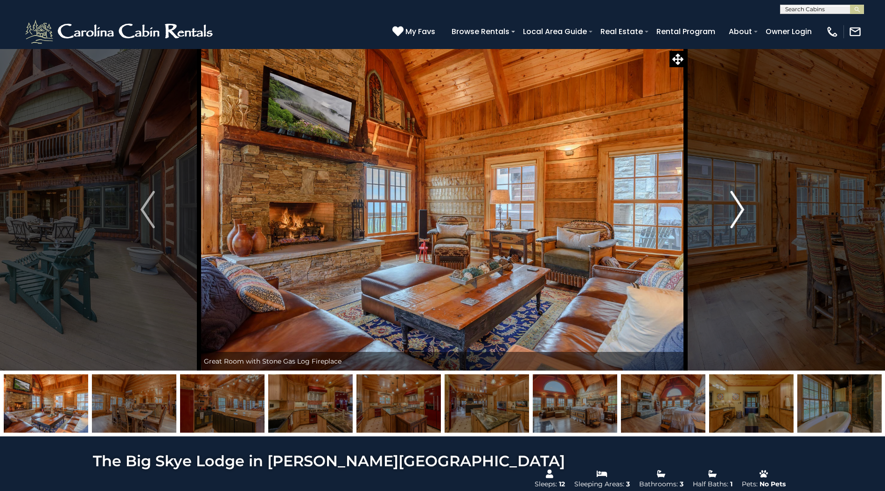
click at [731, 223] on img "Next" at bounding box center [737, 209] width 14 height 37
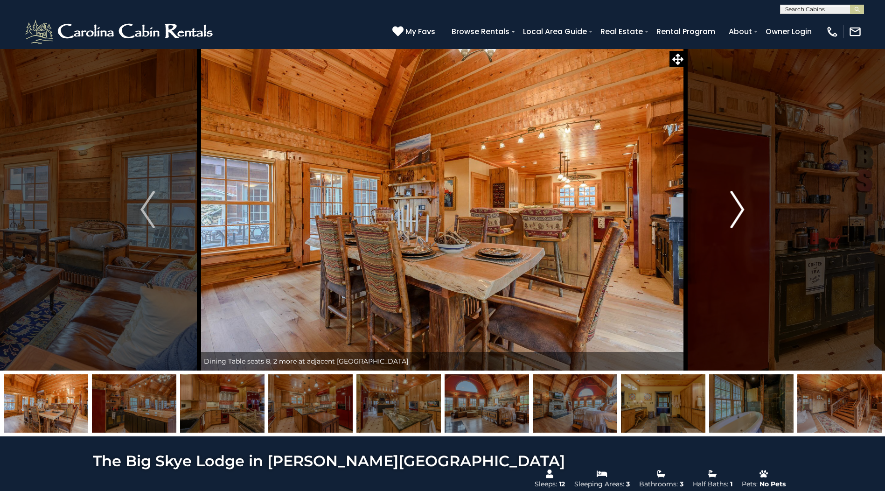
click at [731, 223] on img "Next" at bounding box center [737, 209] width 14 height 37
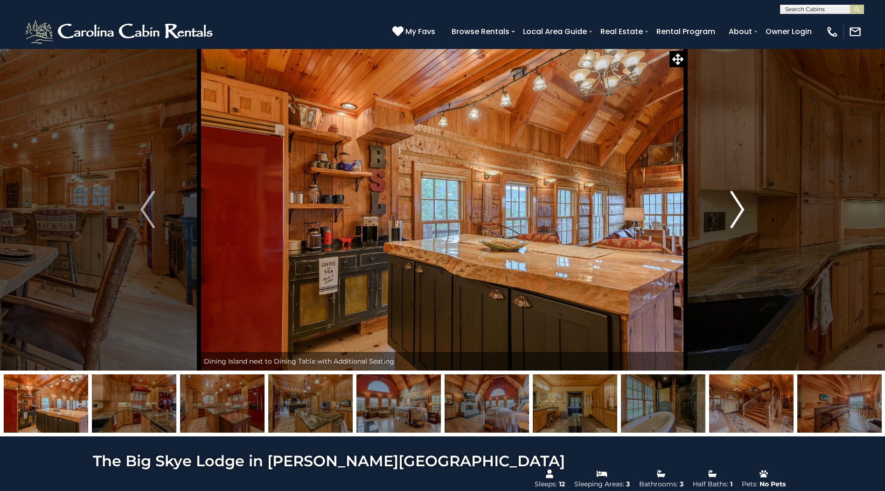
click at [731, 223] on img "Next" at bounding box center [737, 209] width 14 height 37
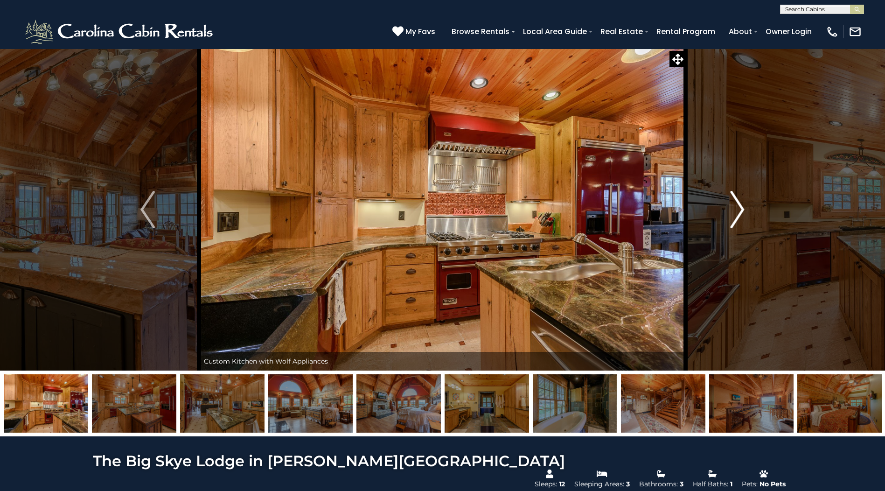
click at [731, 223] on img "Next" at bounding box center [737, 209] width 14 height 37
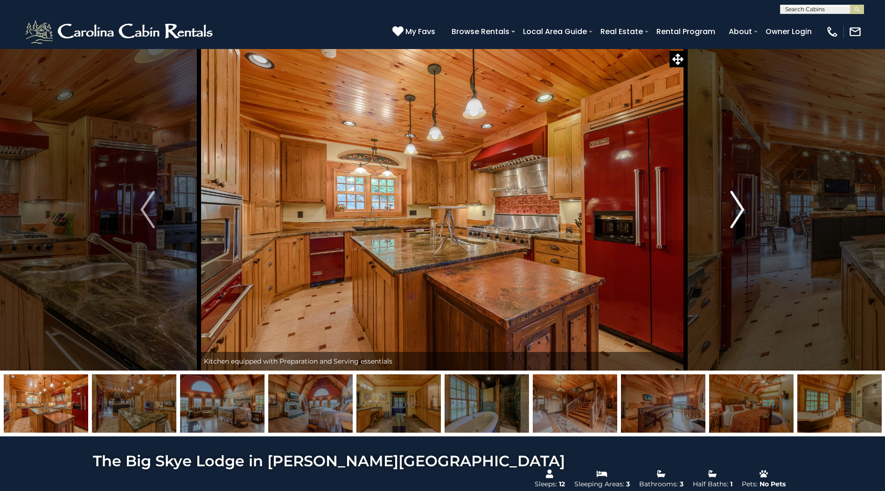
click at [731, 223] on img "Next" at bounding box center [737, 209] width 14 height 37
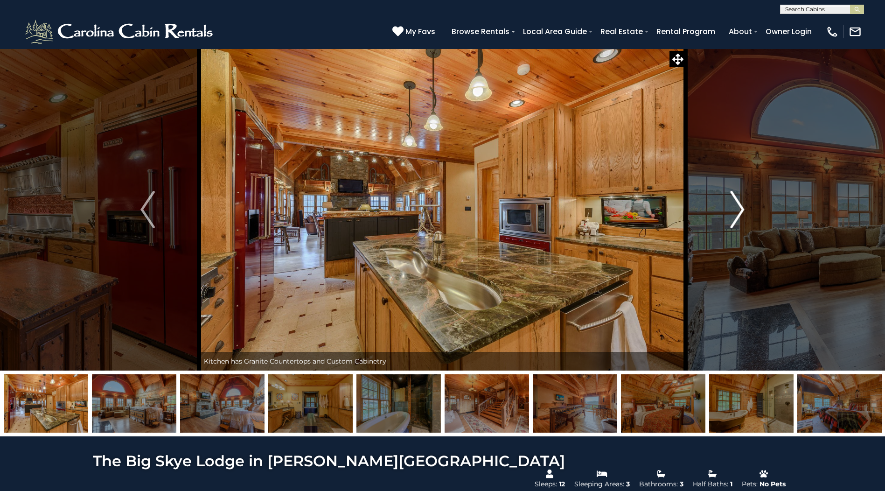
click at [731, 223] on img "Next" at bounding box center [737, 209] width 14 height 37
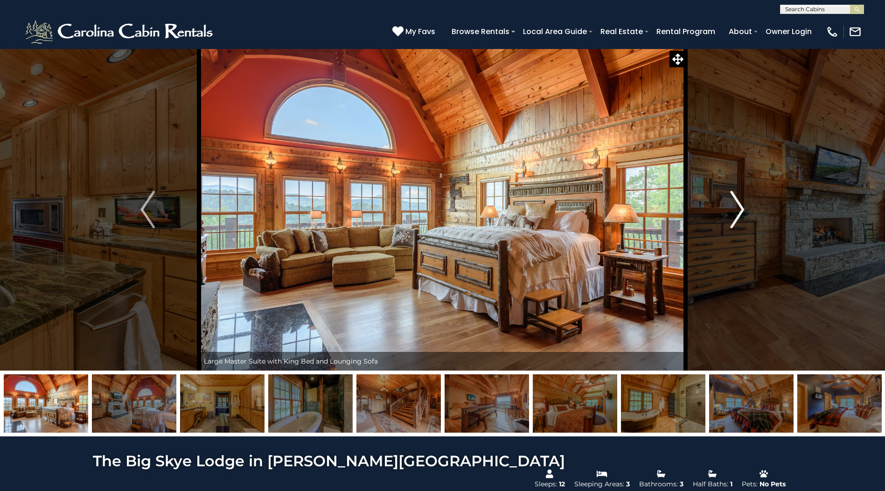
click at [731, 223] on img "Next" at bounding box center [737, 209] width 14 height 37
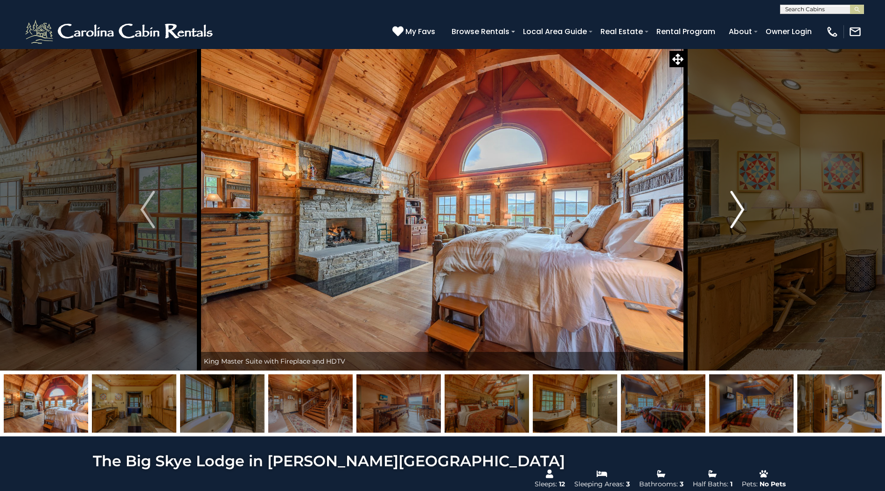
click at [731, 223] on img "Next" at bounding box center [737, 209] width 14 height 37
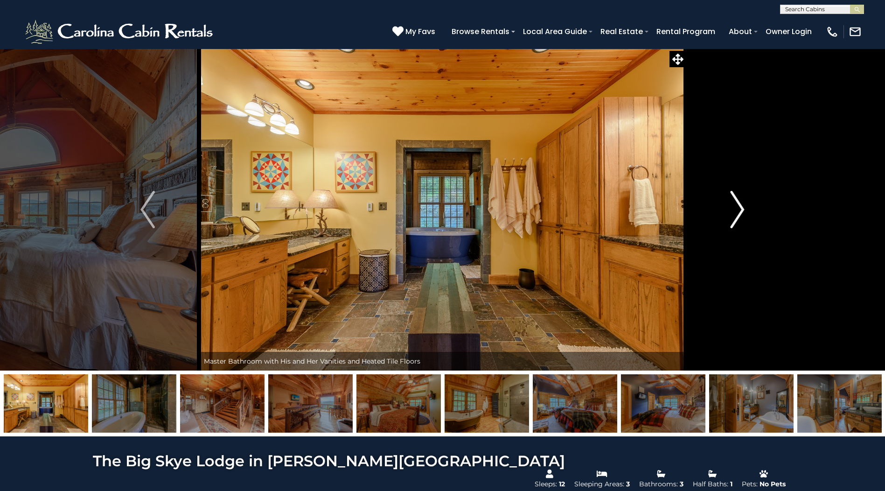
click at [731, 223] on img "Next" at bounding box center [737, 209] width 14 height 37
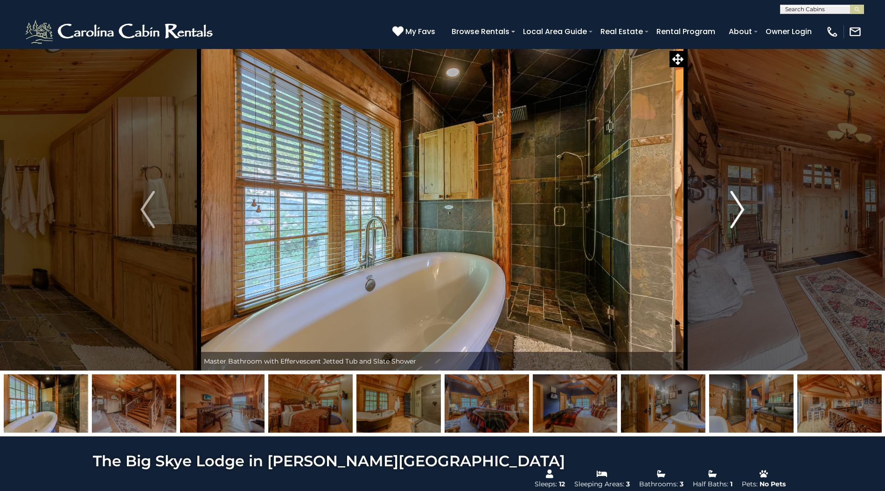
click at [731, 223] on img "Next" at bounding box center [737, 209] width 14 height 37
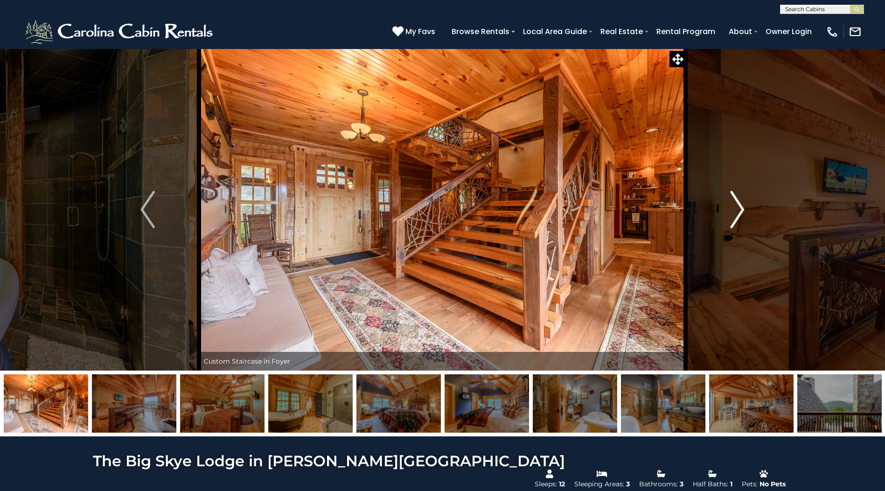
click at [731, 223] on img "Next" at bounding box center [737, 209] width 14 height 37
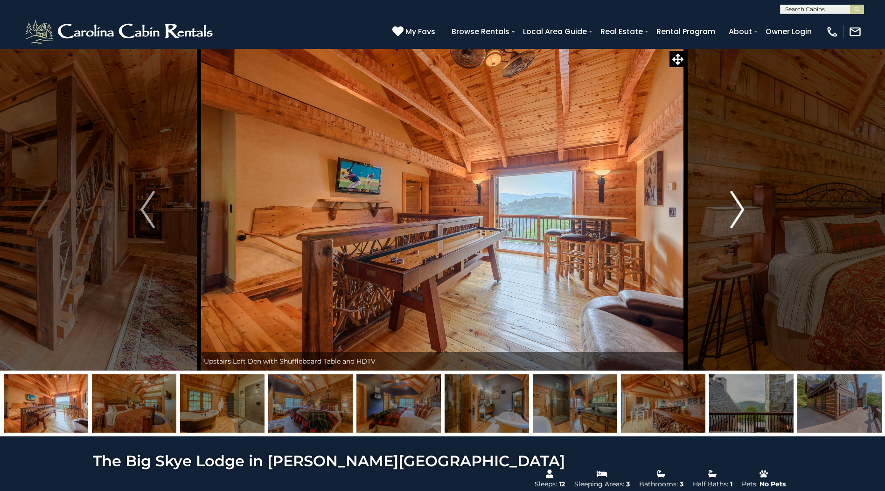
click at [731, 223] on img "Next" at bounding box center [737, 209] width 14 height 37
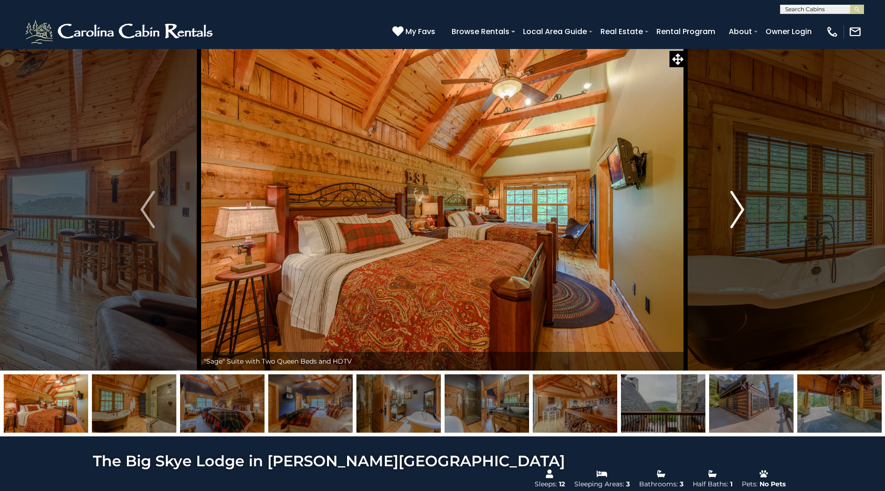
click at [731, 223] on img "Next" at bounding box center [737, 209] width 14 height 37
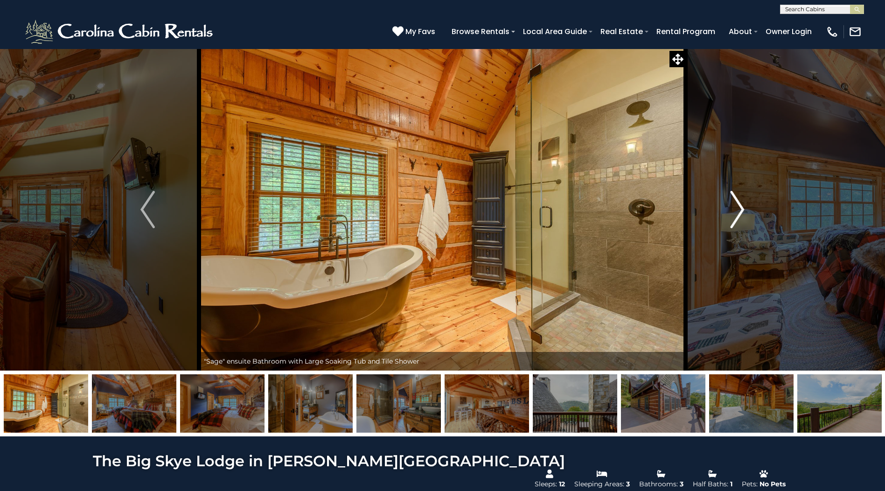
click at [731, 223] on img "Next" at bounding box center [737, 209] width 14 height 37
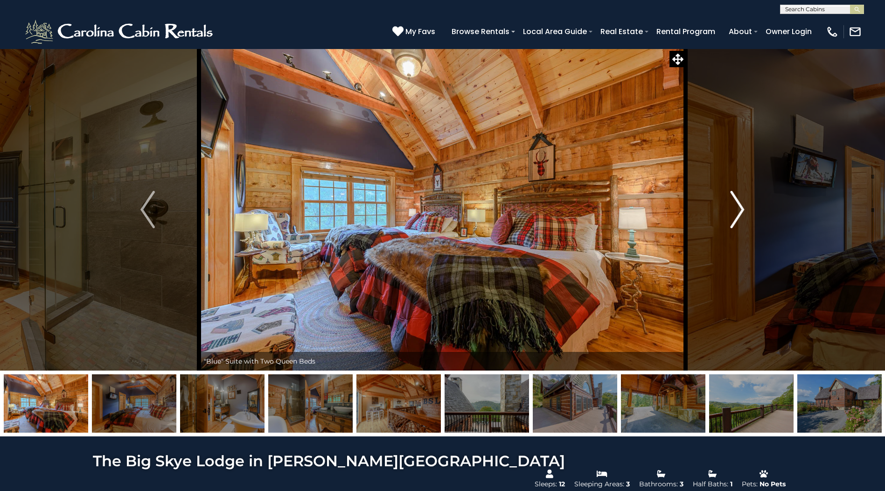
click at [731, 223] on img "Next" at bounding box center [737, 209] width 14 height 37
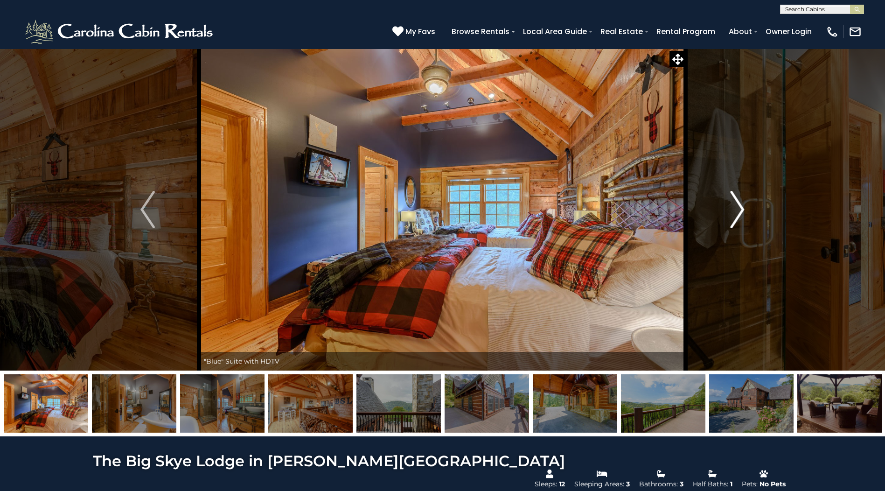
click at [731, 223] on img "Next" at bounding box center [737, 209] width 14 height 37
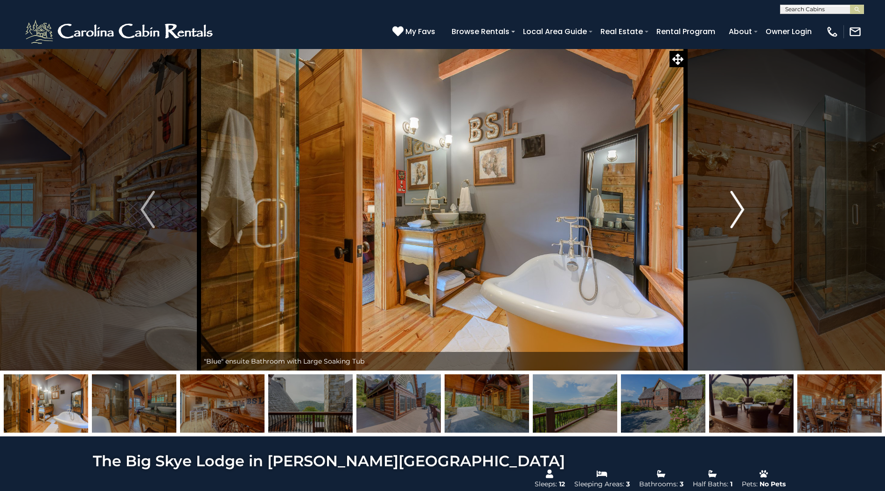
click at [731, 223] on img "Next" at bounding box center [737, 209] width 14 height 37
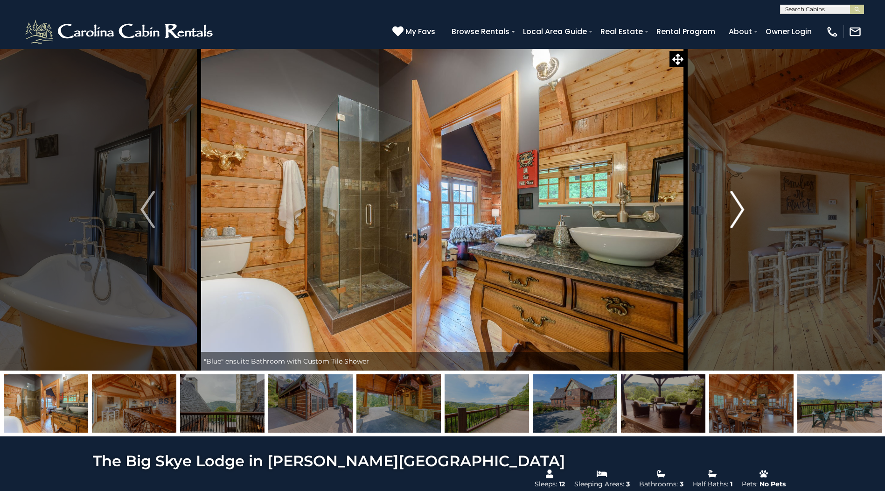
click at [731, 223] on img "Next" at bounding box center [737, 209] width 14 height 37
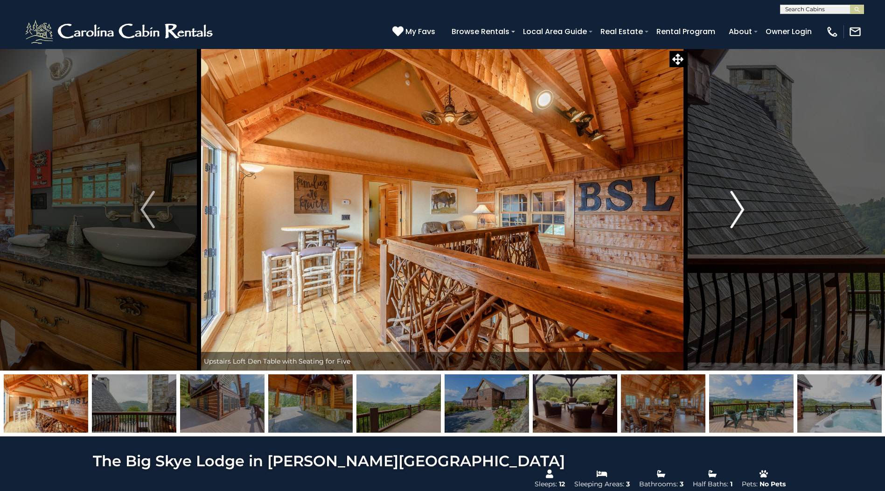
click at [731, 223] on img "Next" at bounding box center [737, 209] width 14 height 37
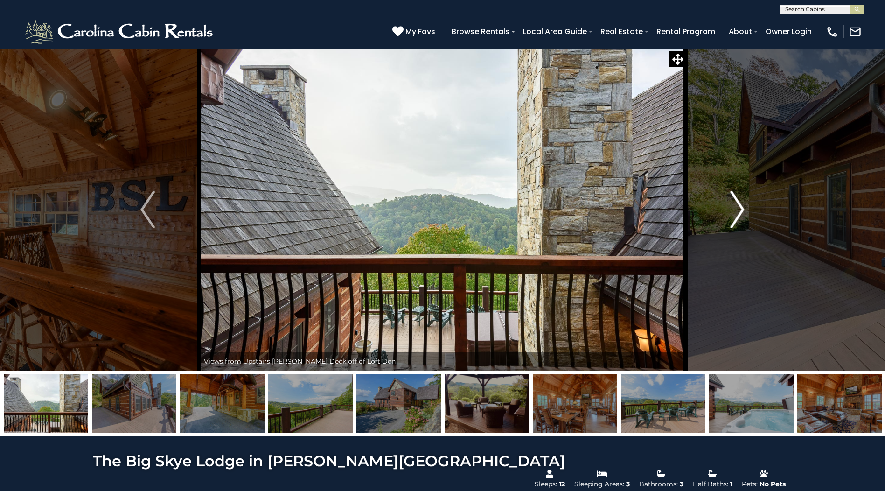
click at [731, 223] on img "Next" at bounding box center [737, 209] width 14 height 37
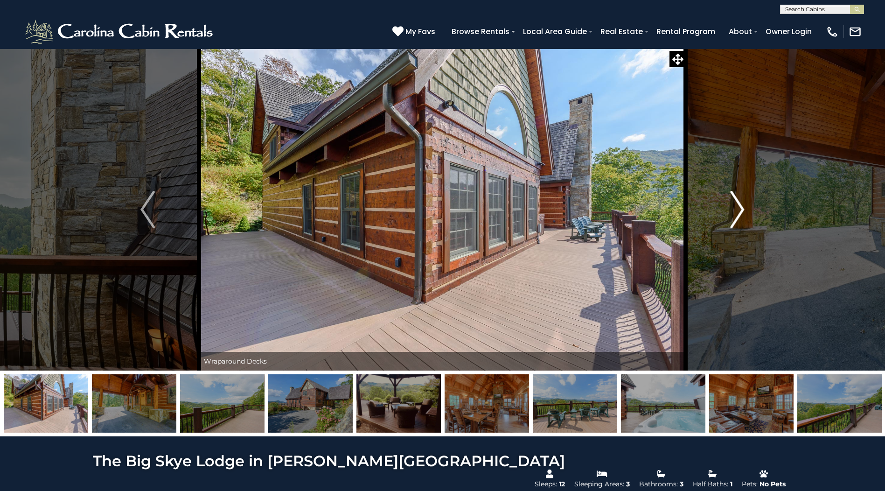
click at [731, 223] on img "Next" at bounding box center [737, 209] width 14 height 37
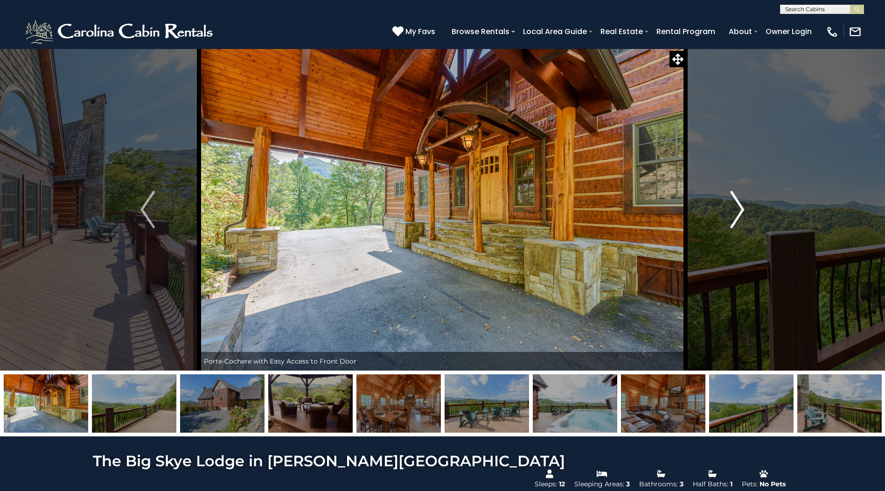
click at [731, 223] on img "Next" at bounding box center [737, 209] width 14 height 37
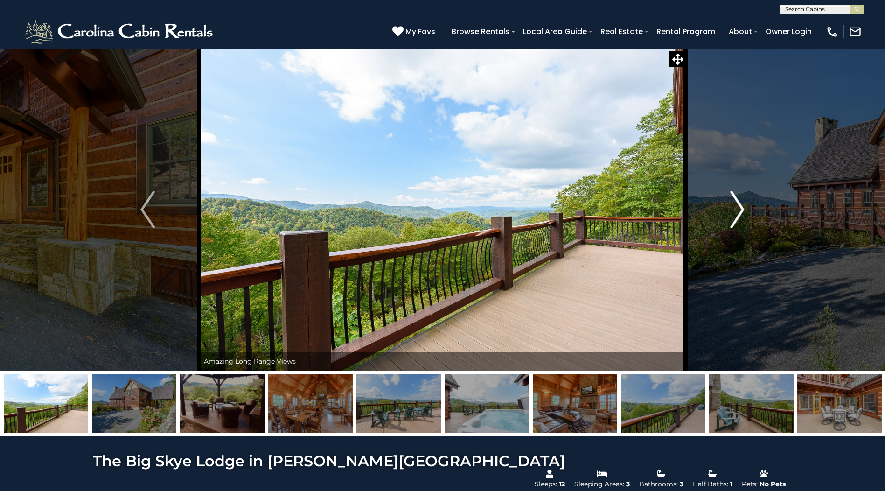
click at [731, 223] on img "Next" at bounding box center [737, 209] width 14 height 37
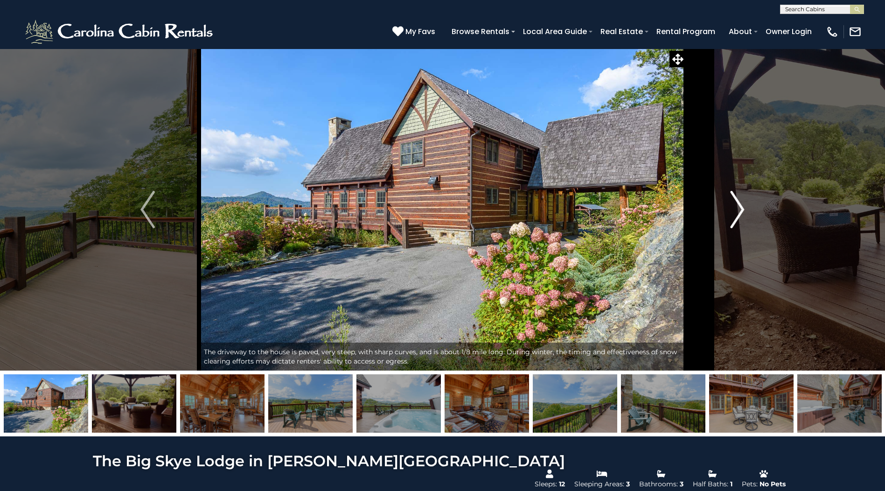
click at [731, 223] on img "Next" at bounding box center [737, 209] width 14 height 37
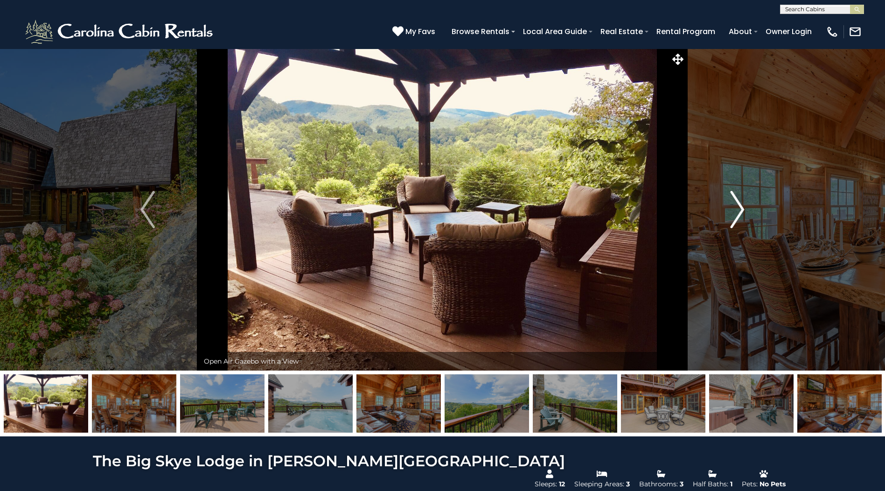
click at [731, 223] on img "Next" at bounding box center [737, 209] width 14 height 37
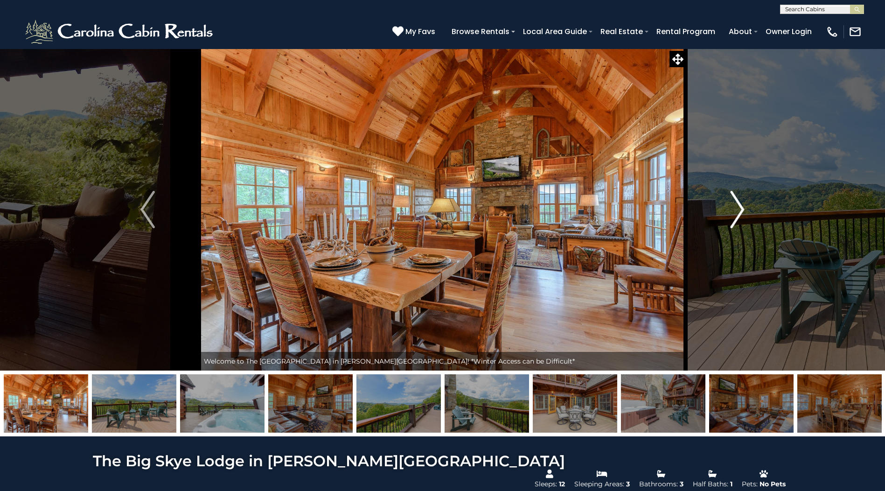
click at [731, 223] on img "Next" at bounding box center [737, 209] width 14 height 37
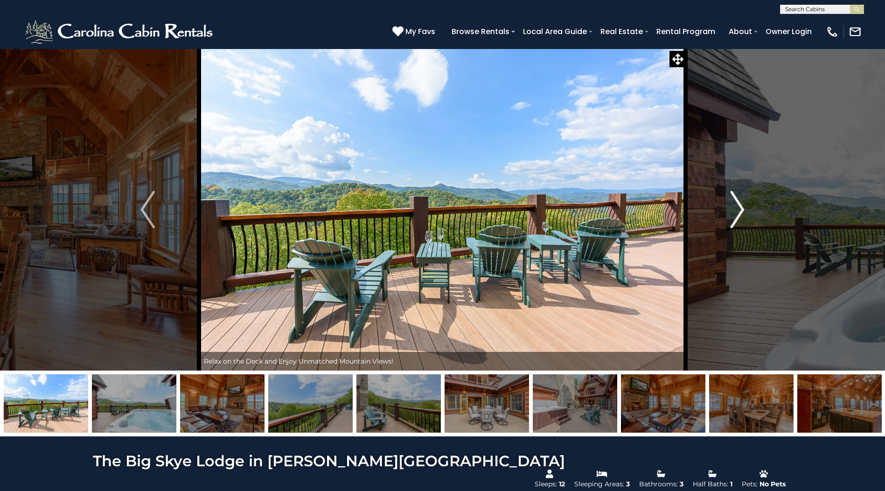
click at [731, 223] on img "Next" at bounding box center [737, 209] width 14 height 37
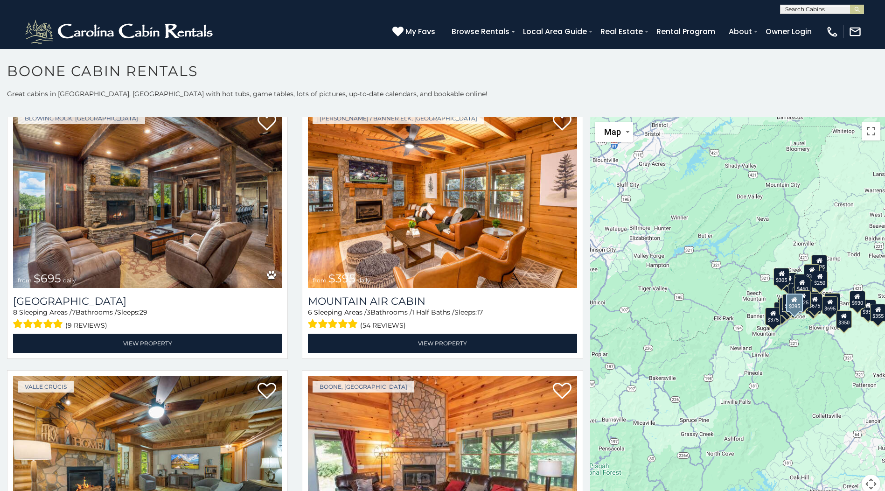
scroll to position [3264, 0]
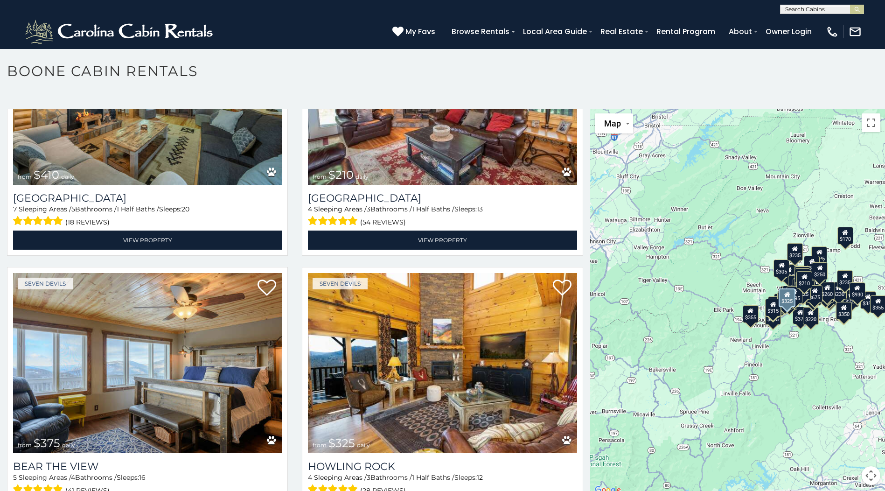
scroll to position [3385, 0]
